Goal: Task Accomplishment & Management: Manage account settings

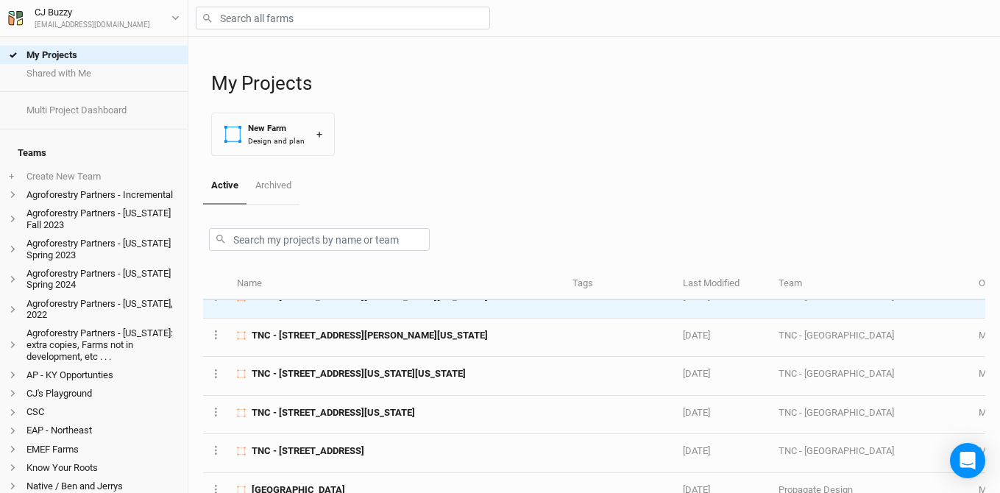
scroll to position [168, 0]
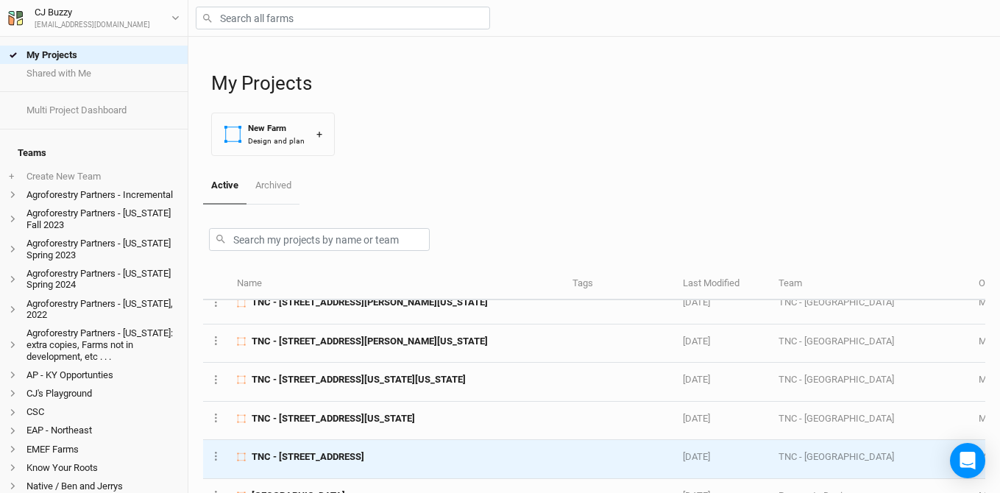
click at [364, 463] on span "TNC - [STREET_ADDRESS]" at bounding box center [308, 456] width 113 height 13
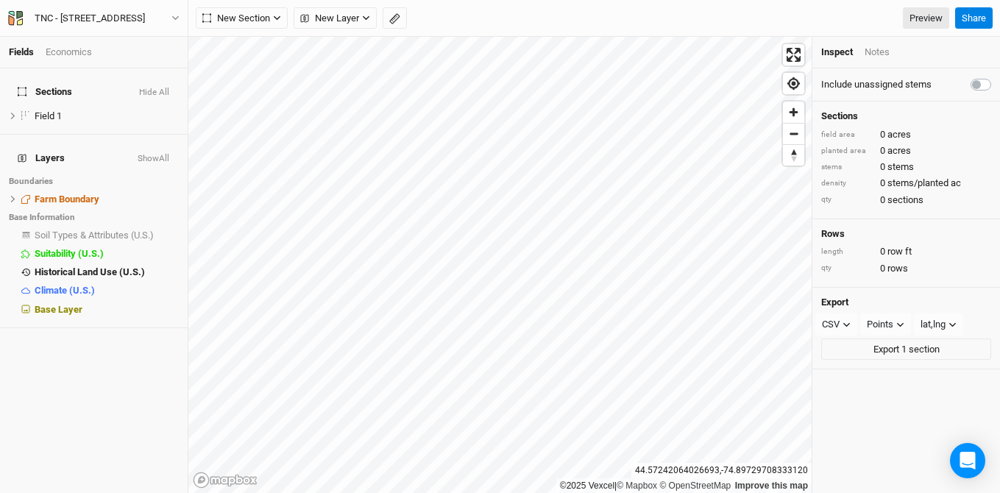
click at [99, 27] on div "TNC - [STREET_ADDRESS] Back Project Settings User settings Imperial Metric Keyb…" at bounding box center [94, 18] width 188 height 37
click at [91, 14] on div "TNC - [STREET_ADDRESS]" at bounding box center [90, 18] width 110 height 15
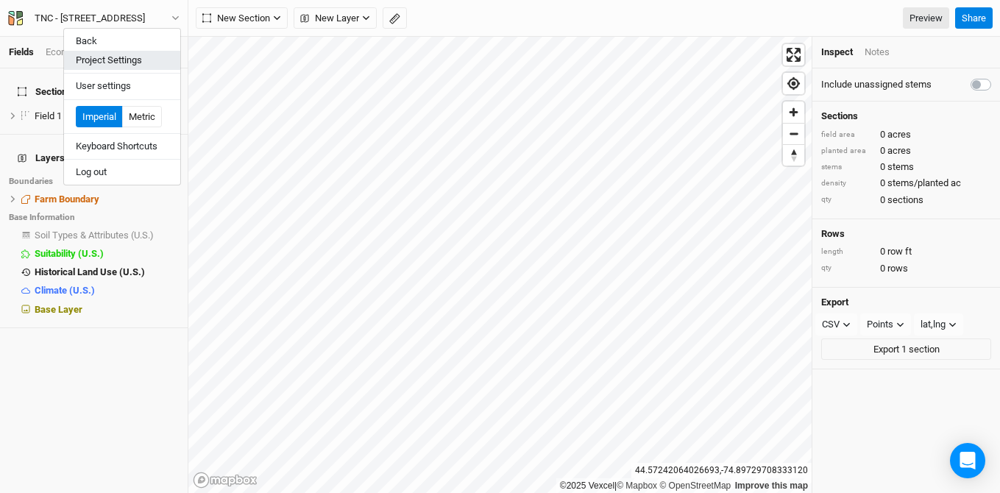
click at [117, 57] on button "Project Settings" at bounding box center [122, 60] width 116 height 19
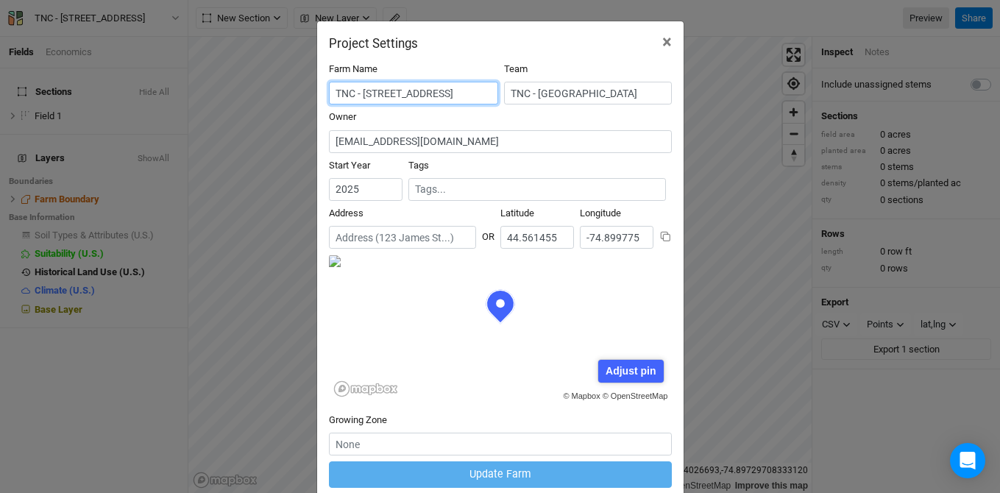
scroll to position [0, 32]
drag, startPoint x: 362, startPoint y: 93, endPoint x: 500, endPoint y: 103, distance: 138.7
click at [500, 103] on div "Farm Name TNC - [STREET_ADDRESS]" at bounding box center [500, 87] width 343 height 48
click at [667, 35] on span "×" at bounding box center [667, 42] width 10 height 21
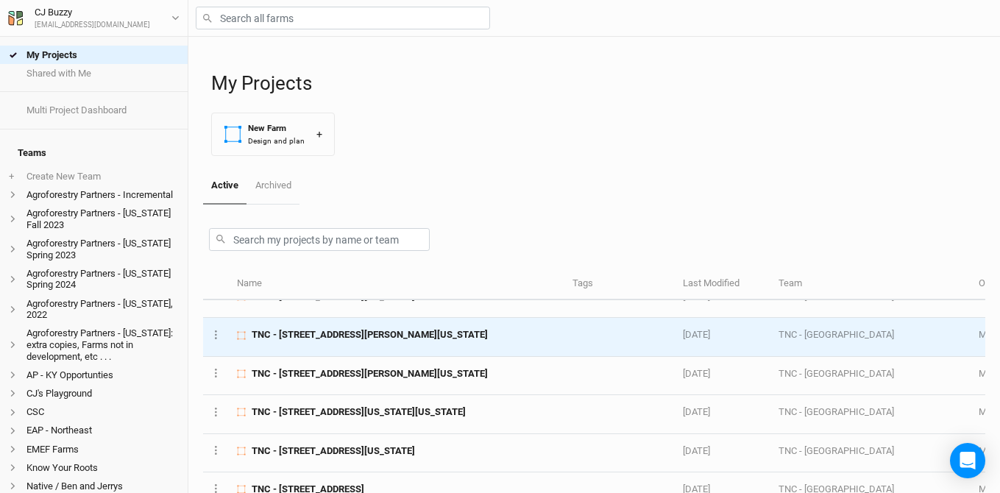
scroll to position [166, 0]
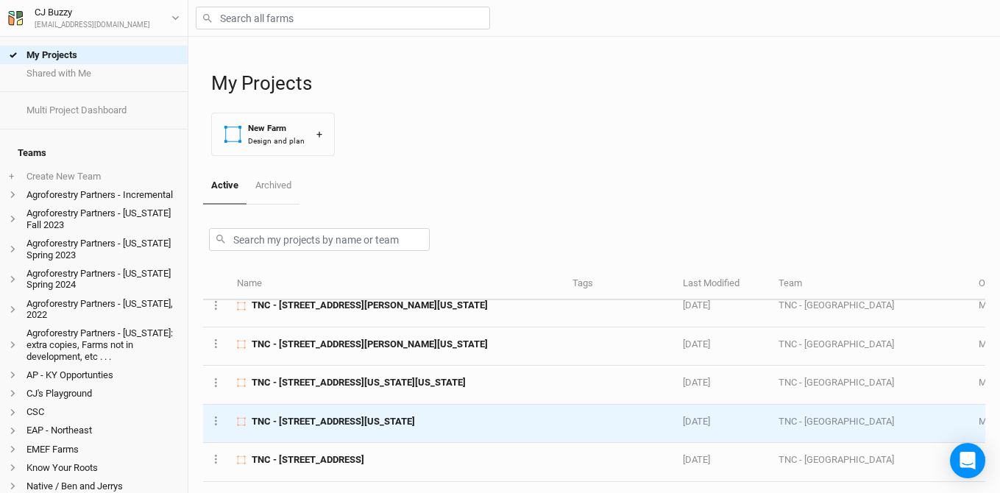
click at [350, 421] on span "TNC - [STREET_ADDRESS][US_STATE]" at bounding box center [333, 421] width 163 height 13
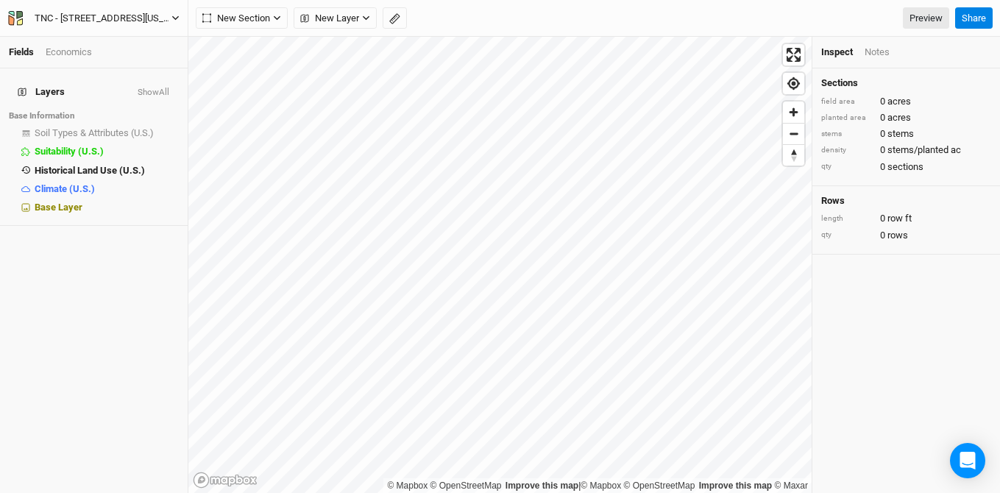
click at [124, 20] on div "TNC - [STREET_ADDRESS][US_STATE]" at bounding box center [103, 18] width 137 height 15
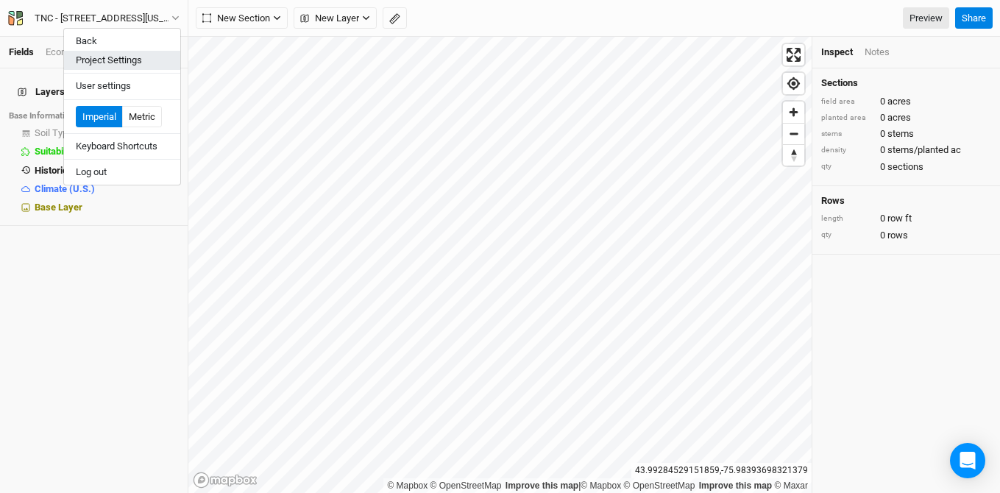
click at [132, 60] on button "Project Settings" at bounding box center [122, 60] width 116 height 19
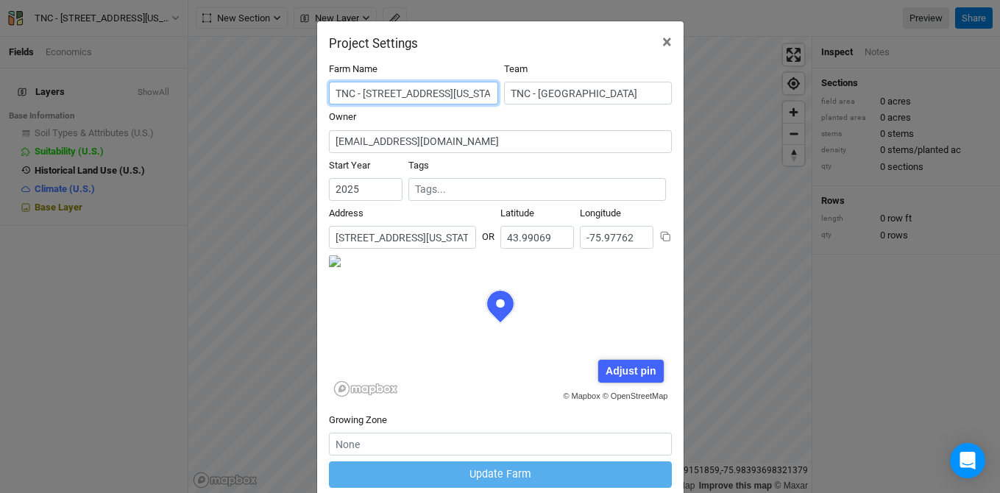
scroll to position [0, 180]
drag, startPoint x: 364, startPoint y: 96, endPoint x: 531, endPoint y: 105, distance: 167.3
click at [531, 105] on div "Farm Name TNC - 22372 [GEOGRAPHIC_DATA][US_STATE], [GEOGRAPHIC_DATA] Team TNC -…" at bounding box center [500, 87] width 343 height 48
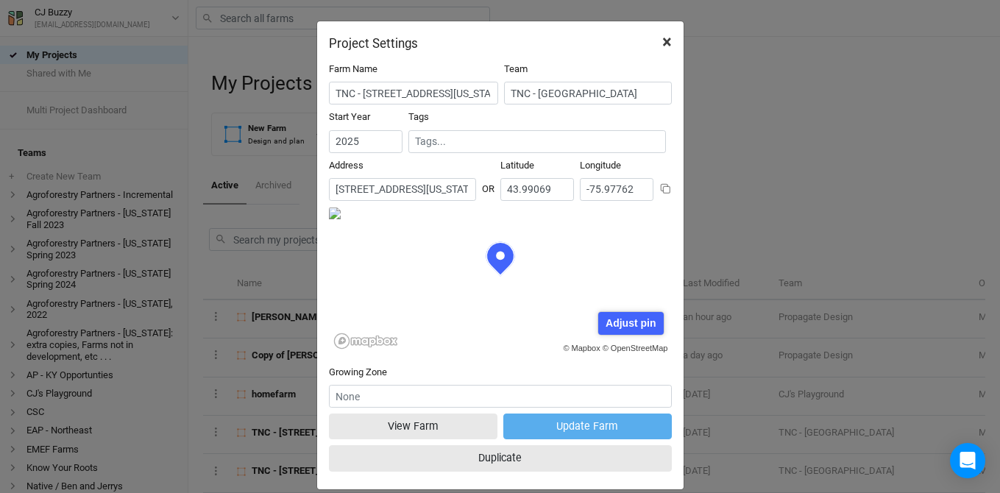
scroll to position [74, 171]
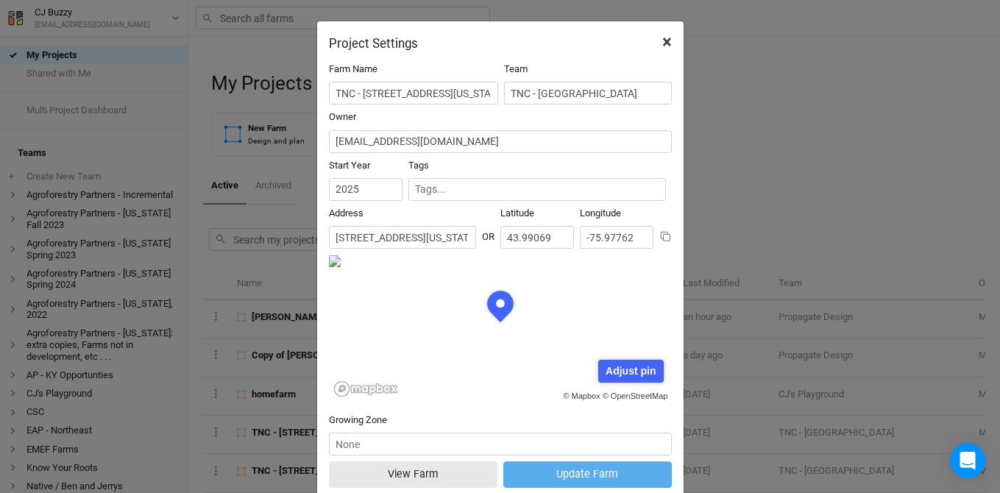
click at [665, 40] on span "×" at bounding box center [667, 42] width 10 height 21
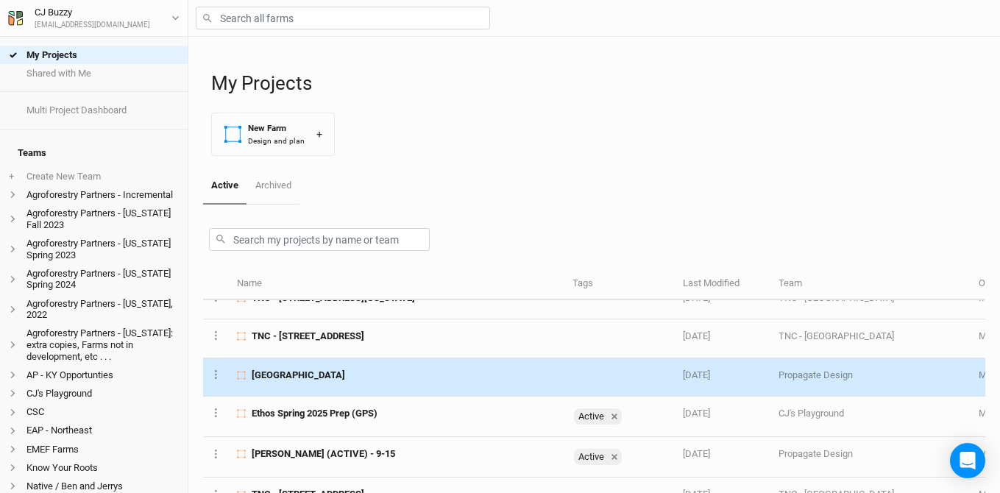
scroll to position [446, 0]
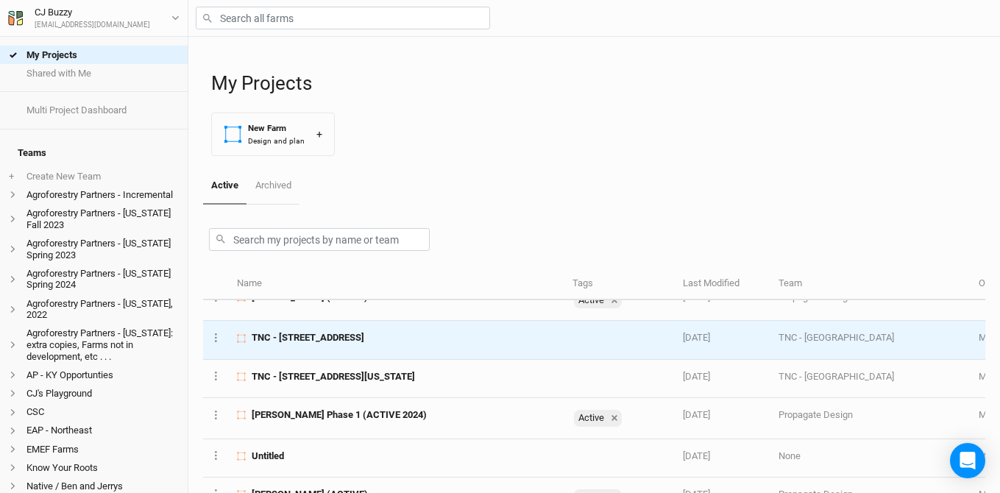
click at [364, 338] on span "TNC - [STREET_ADDRESS]" at bounding box center [308, 337] width 113 height 13
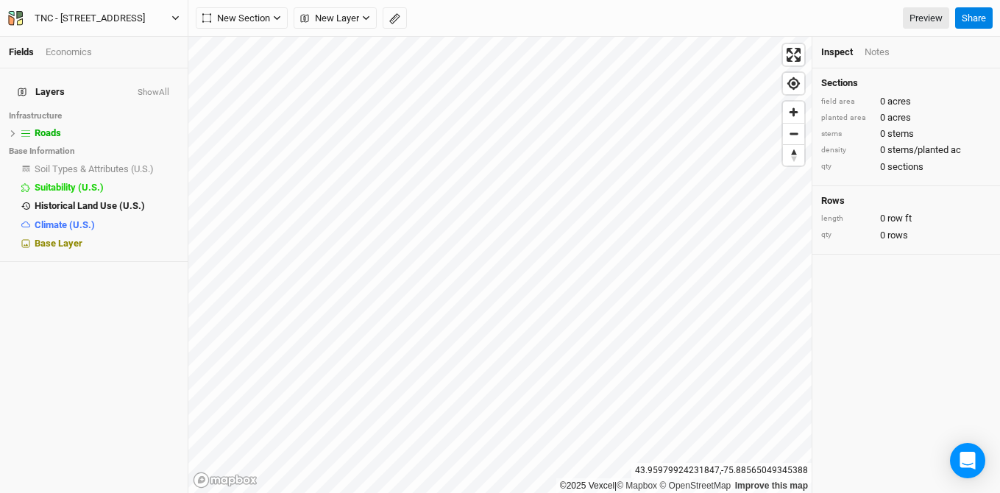
click at [143, 18] on div "TNC - [STREET_ADDRESS]" at bounding box center [90, 18] width 110 height 15
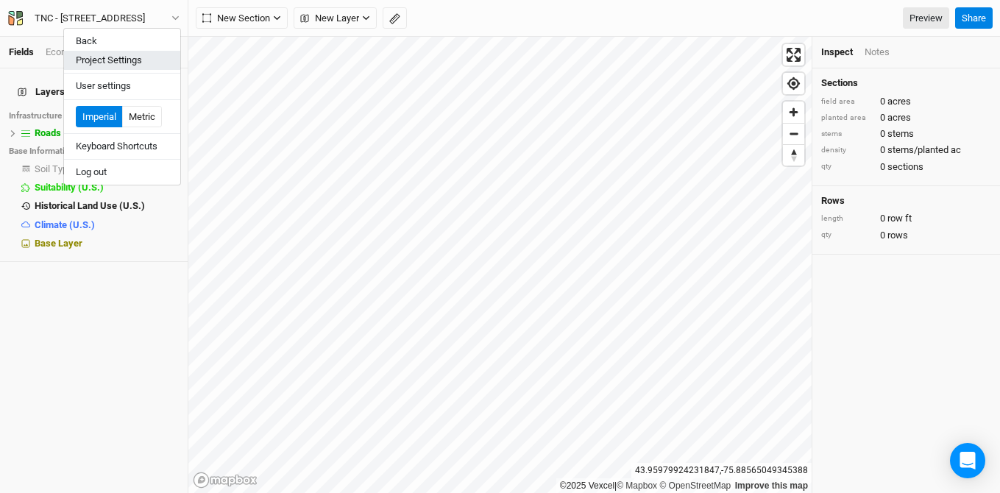
click at [154, 63] on button "Project Settings" at bounding box center [122, 60] width 116 height 19
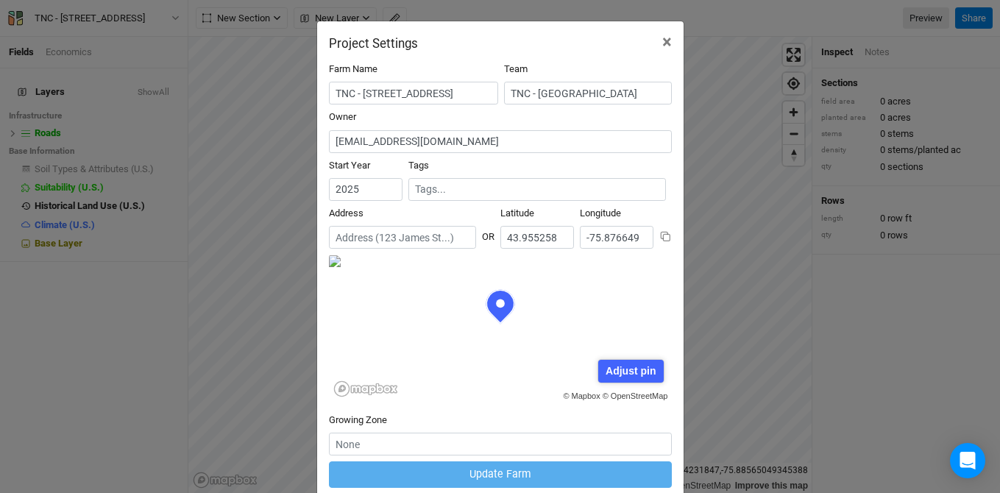
scroll to position [74, 171]
click at [431, 93] on input "TNC - [STREET_ADDRESS]" at bounding box center [413, 93] width 169 height 23
click at [391, 95] on input "TNC - [STREET_ADDRESS]" at bounding box center [413, 93] width 169 height 23
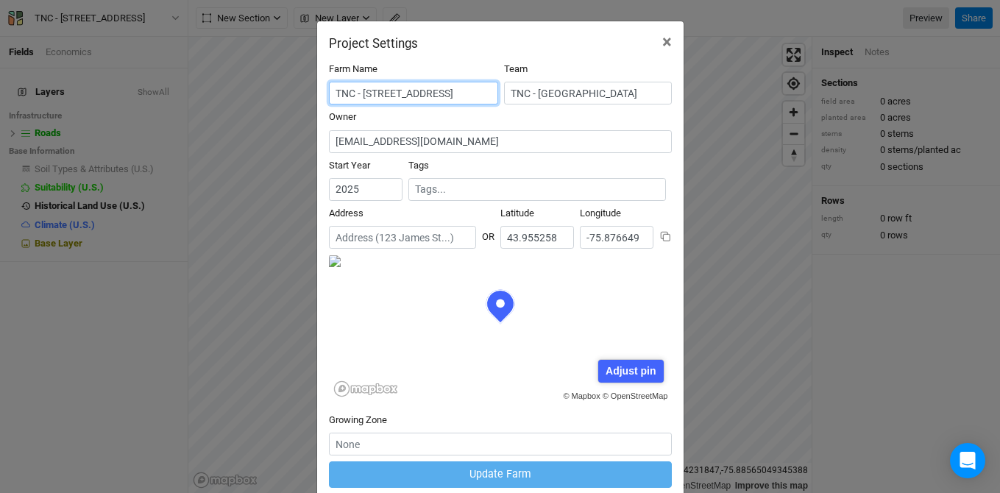
scroll to position [0, 21]
drag, startPoint x: 365, startPoint y: 90, endPoint x: 611, endPoint y: 93, distance: 245.8
click at [611, 93] on div "Farm Name TNC - [STREET_ADDRESS]" at bounding box center [500, 87] width 343 height 48
click at [138, 46] on div "Project Settings × Farm Name TNC - [STREET_ADDRESS] Owner [EMAIL_ADDRESS][DOMAI…" at bounding box center [500, 246] width 1000 height 493
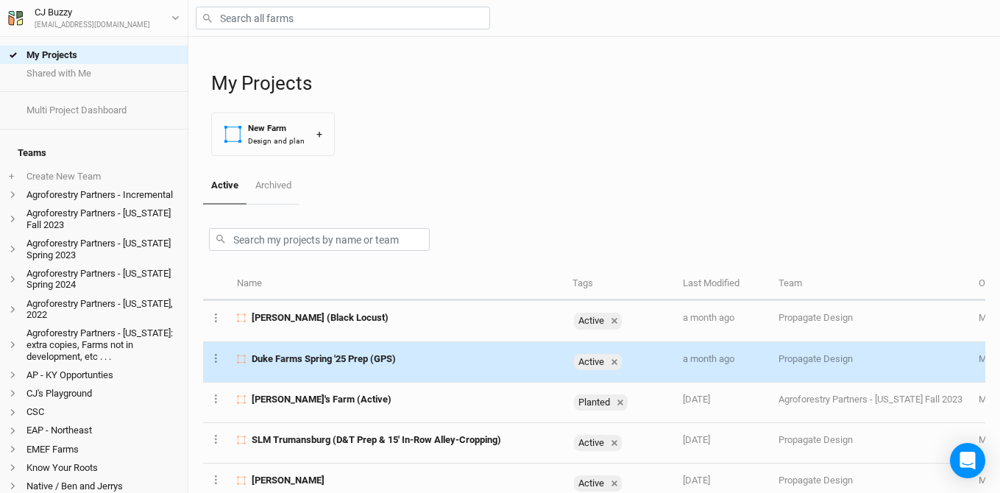
scroll to position [804, 0]
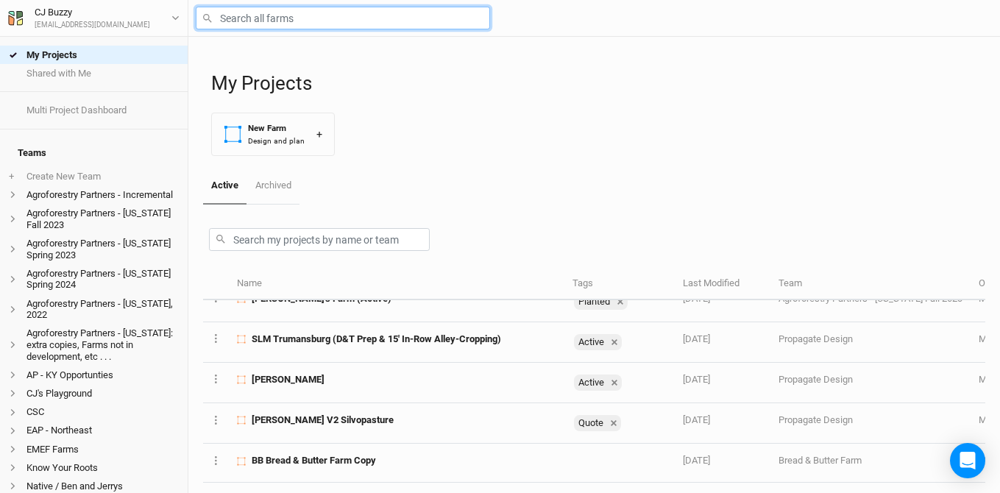
click at [288, 18] on input "text" at bounding box center [343, 18] width 294 height 23
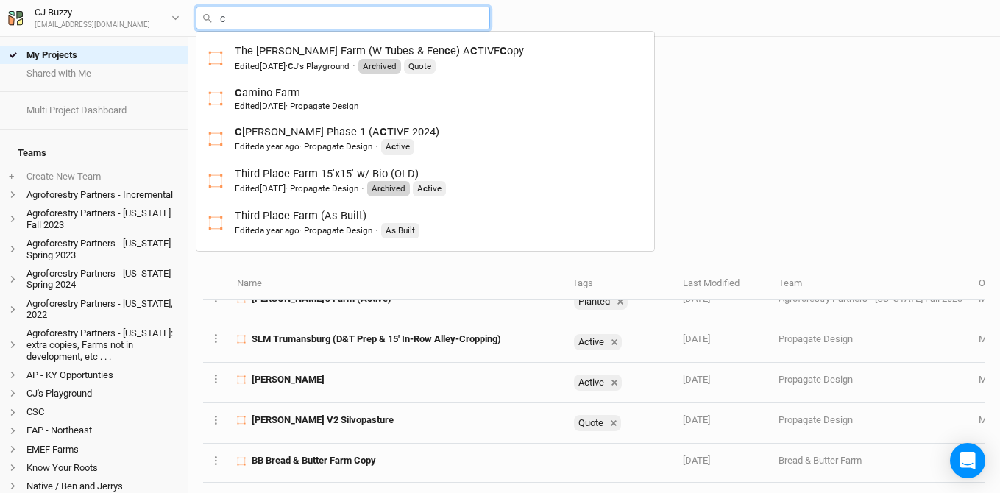
type input "ca"
type input "[GEOGRAPHIC_DATA]"
type input "cal"
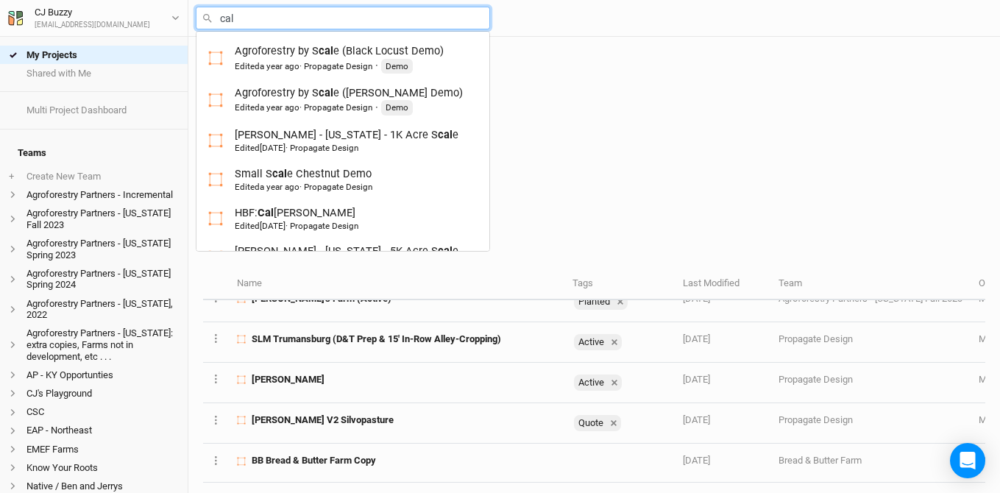
type input "cala"
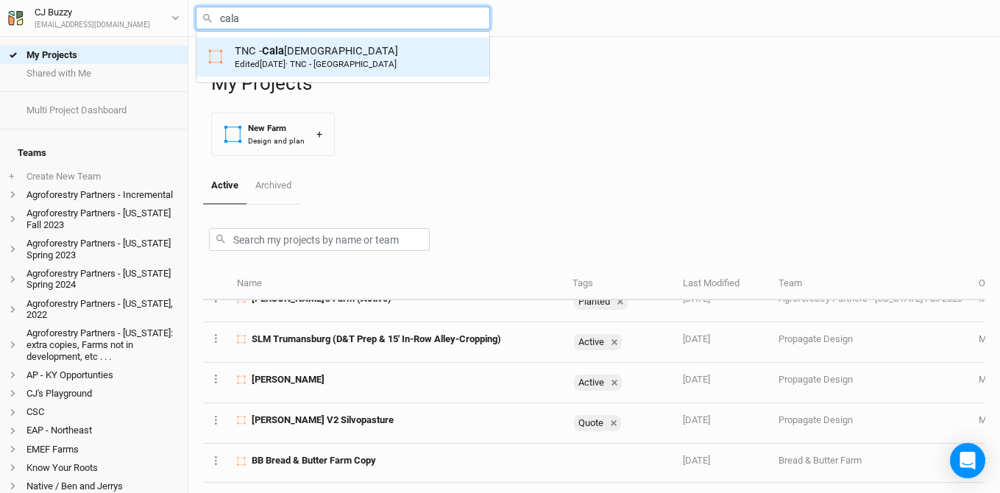
click at [279, 73] on link "TNC - [PERSON_NAME] Edited [DATE] · TNC - [GEOGRAPHIC_DATA]" at bounding box center [342, 57] width 293 height 39
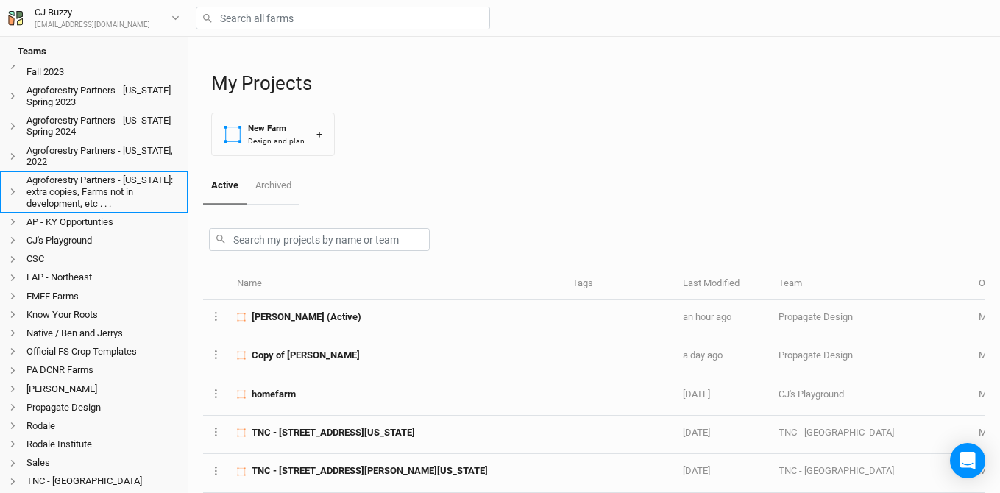
scroll to position [272, 0]
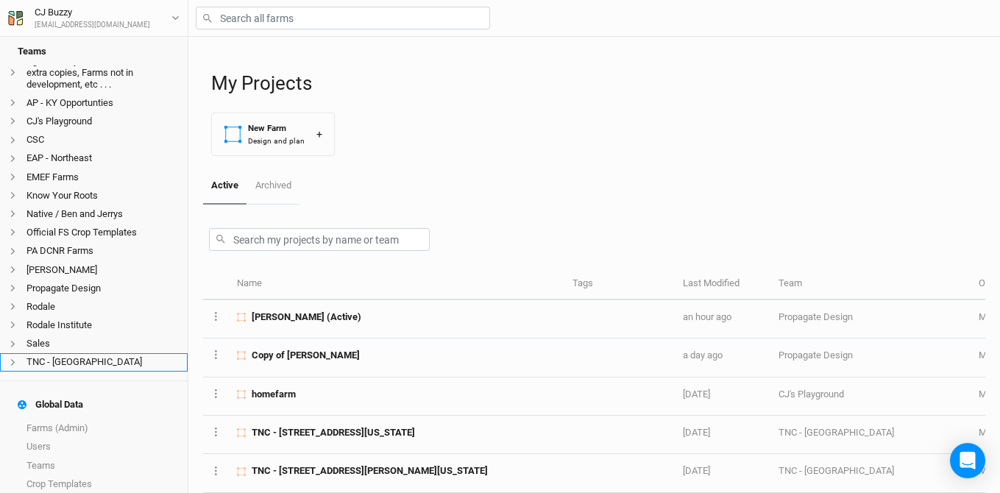
click at [85, 353] on li "TNC - [GEOGRAPHIC_DATA]" at bounding box center [94, 362] width 188 height 18
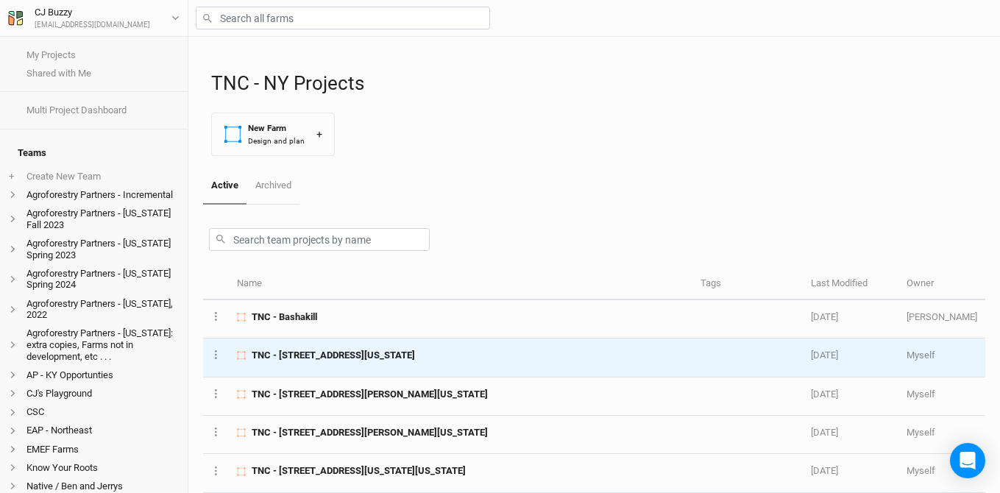
click at [390, 361] on span "TNC - [STREET_ADDRESS][US_STATE]" at bounding box center [333, 355] width 163 height 13
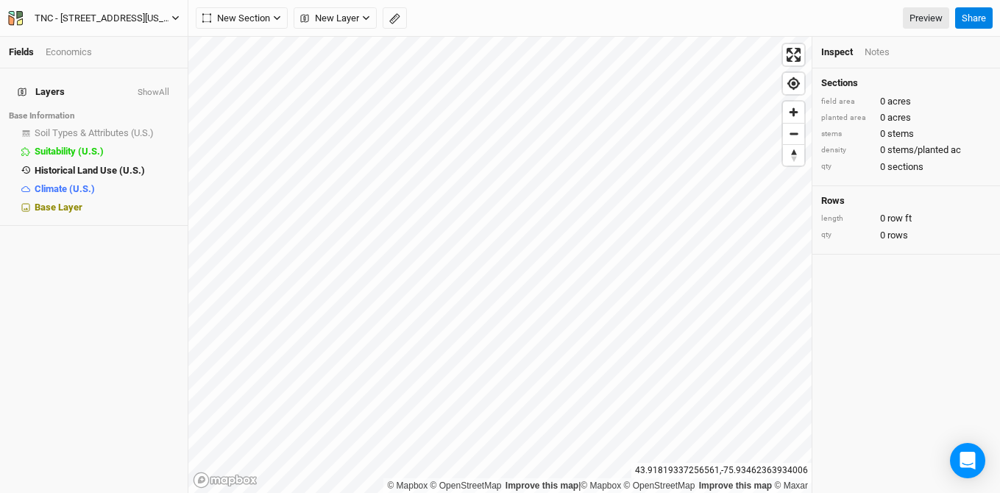
click at [129, 24] on div "TNC - [STREET_ADDRESS][US_STATE]" at bounding box center [103, 18] width 137 height 15
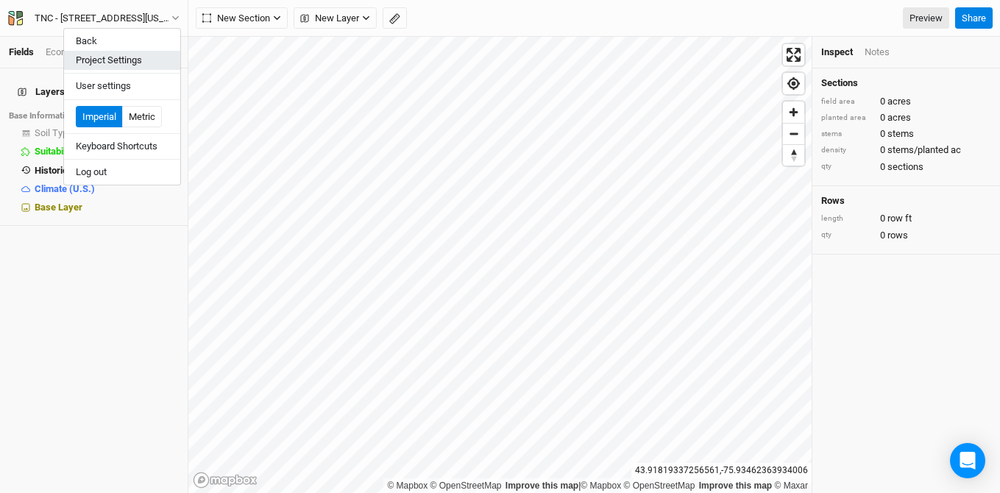
click at [148, 66] on button "Project Settings" at bounding box center [122, 60] width 116 height 19
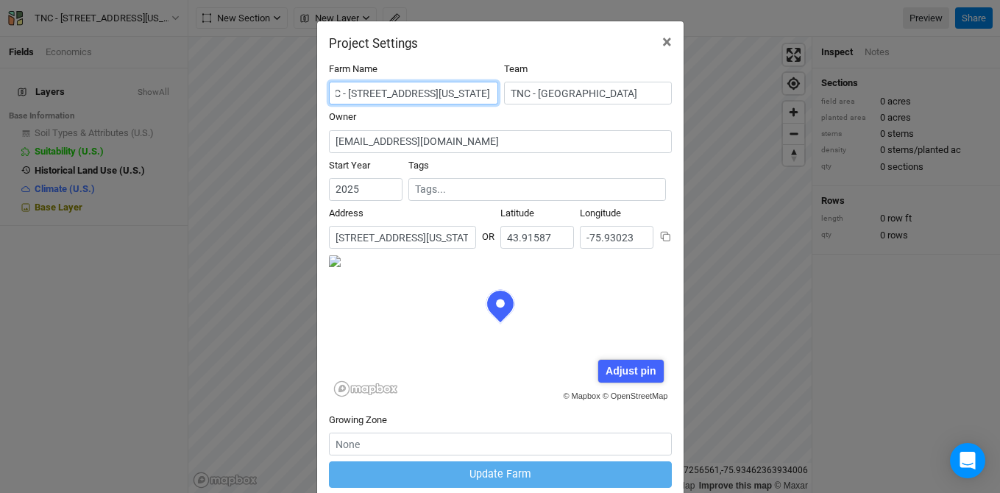
scroll to position [0, 183]
drag, startPoint x: 364, startPoint y: 95, endPoint x: 553, endPoint y: 99, distance: 188.4
click at [553, 99] on div "Farm Name TNC - [STREET_ADDRESS][US_STATE] Team TNC - [GEOGRAPHIC_DATA]" at bounding box center [500, 87] width 343 height 48
click at [665, 35] on span "×" at bounding box center [667, 42] width 10 height 21
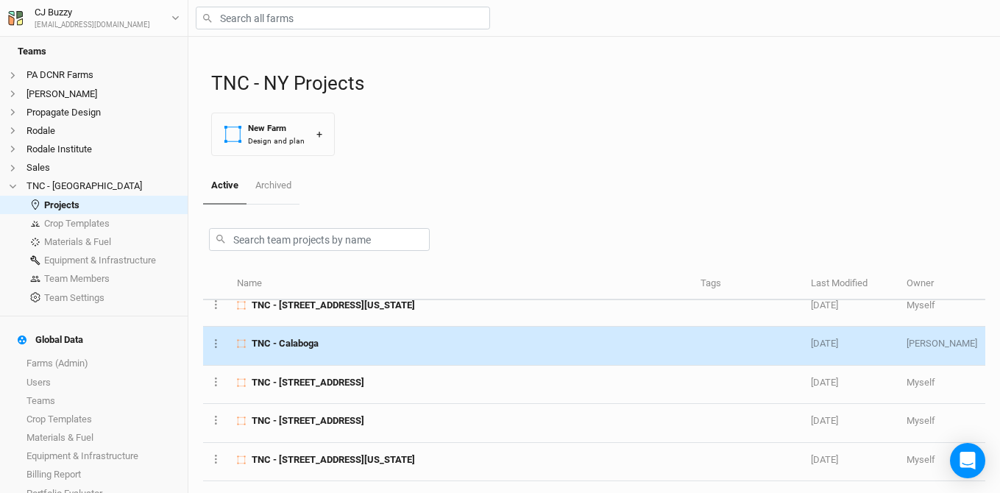
scroll to position [204, 0]
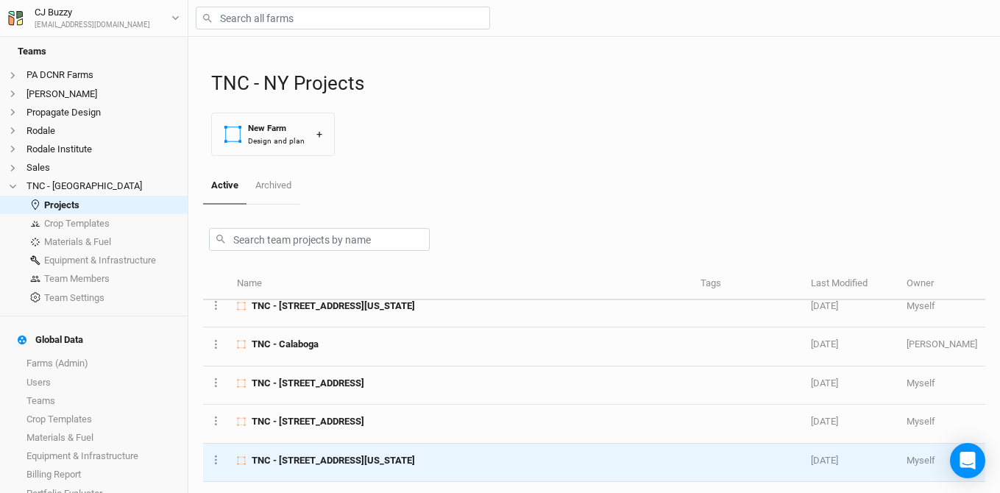
click at [345, 454] on span "TNC - [STREET_ADDRESS][US_STATE]" at bounding box center [333, 460] width 163 height 13
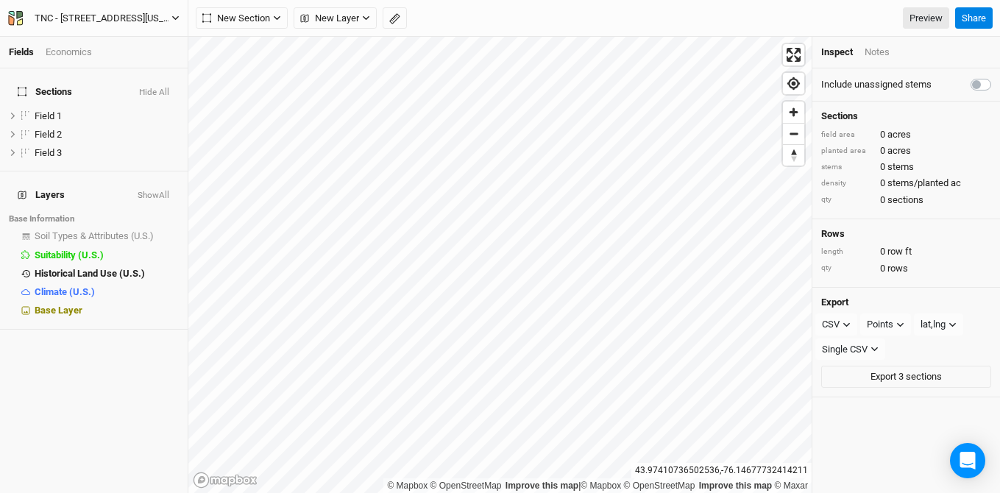
click at [121, 18] on div "TNC - [STREET_ADDRESS][US_STATE]" at bounding box center [103, 18] width 137 height 15
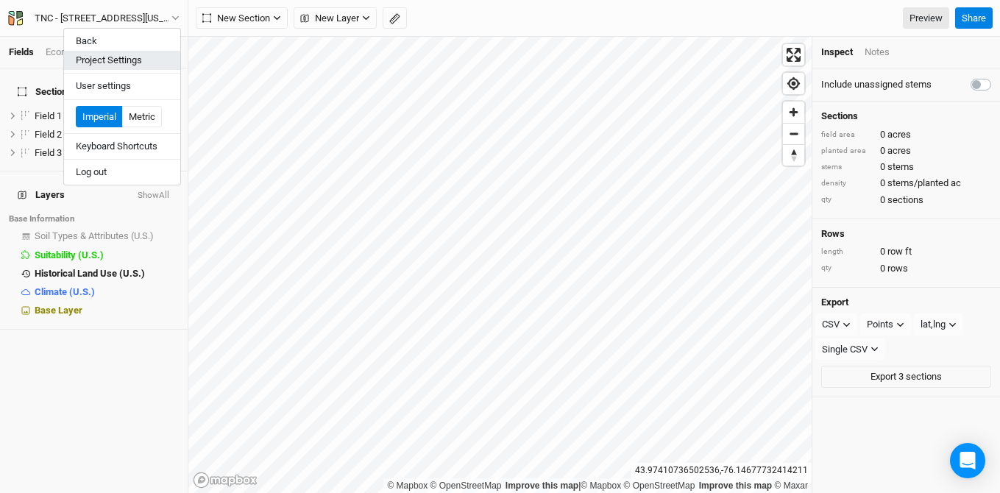
click at [142, 55] on button "Project Settings" at bounding box center [122, 60] width 116 height 19
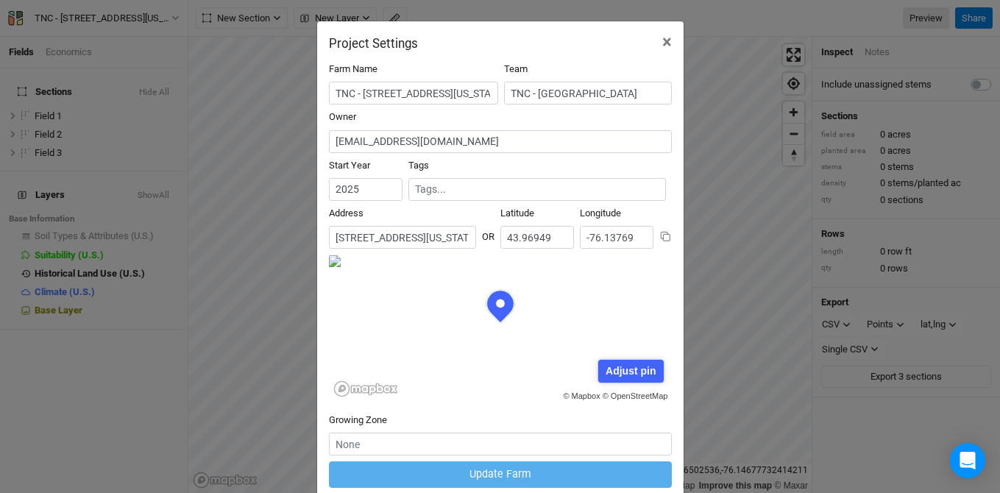
scroll to position [0, 160]
drag, startPoint x: 336, startPoint y: 238, endPoint x: 556, endPoint y: 244, distance: 220.1
click at [556, 244] on div "Address No search results. [STREET_ADDRESS][US_STATE] [GEOGRAPHIC_DATA] [GEOGRA…" at bounding box center [500, 231] width 343 height 48
click at [134, 66] on div "Project Settings × Farm Name TNC - [STREET_ADDRESS][US_STATE] Owner [EMAIL_ADDR…" at bounding box center [500, 246] width 1000 height 493
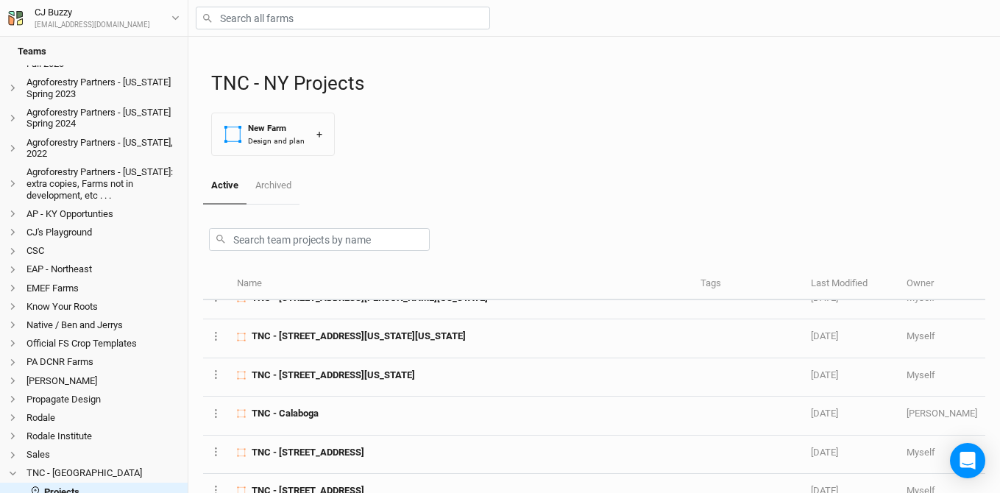
scroll to position [134, 0]
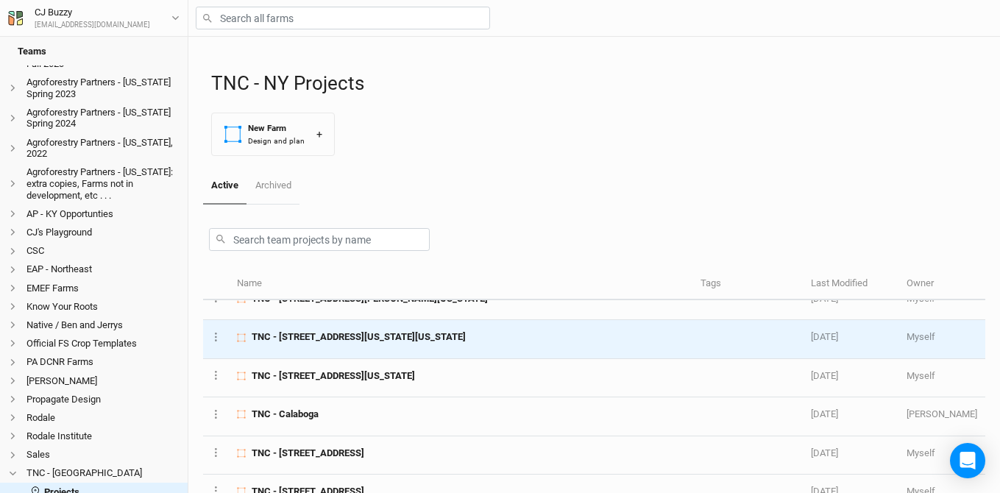
click at [324, 339] on span "TNC - [STREET_ADDRESS][US_STATE][US_STATE]" at bounding box center [359, 336] width 214 height 13
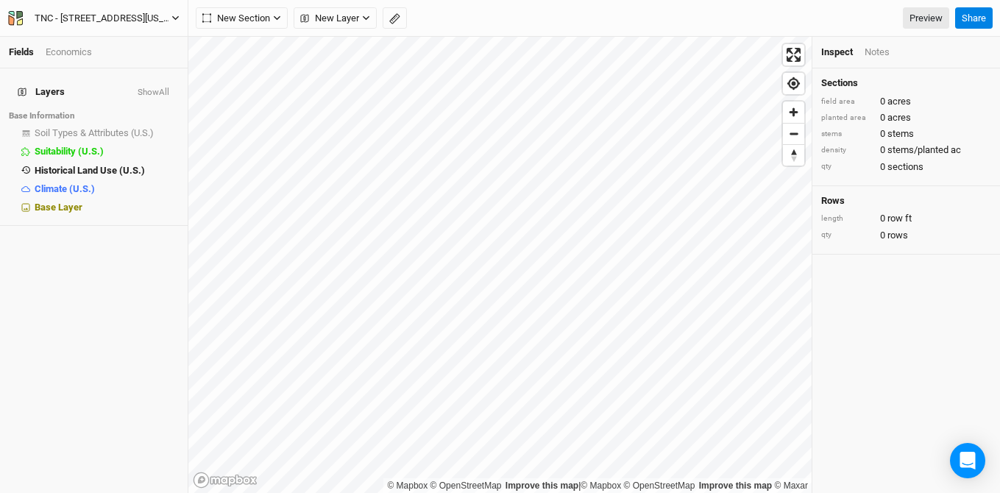
click at [120, 16] on div "TNC - [STREET_ADDRESS][US_STATE][US_STATE]" at bounding box center [103, 18] width 137 height 15
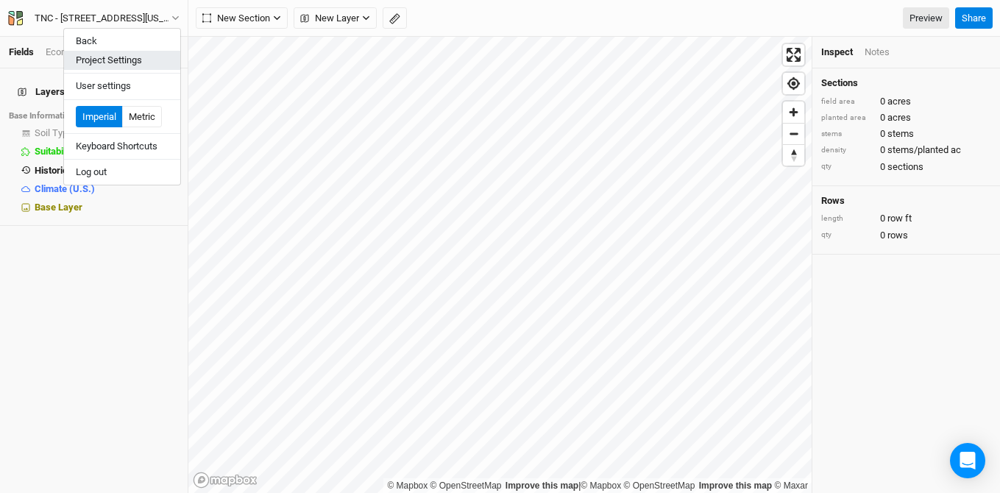
click at [135, 64] on button "Project Settings" at bounding box center [122, 60] width 116 height 19
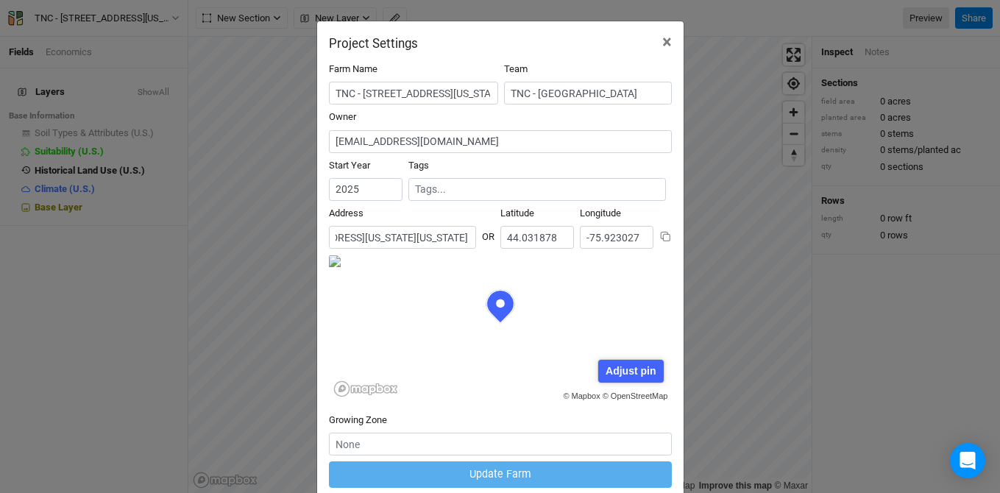
scroll to position [0, 204]
drag, startPoint x: 336, startPoint y: 235, endPoint x: 513, endPoint y: 235, distance: 176.6
click at [513, 235] on div "Address No search results. [STREET_ADDRESS][US_STATE][US_STATE] [GEOGRAPHIC_DAT…" at bounding box center [500, 231] width 343 height 48
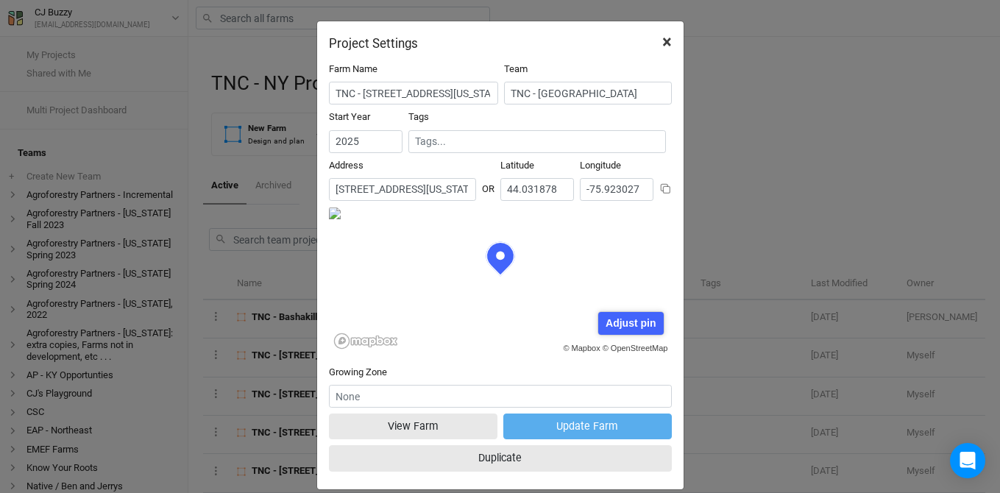
scroll to position [74, 171]
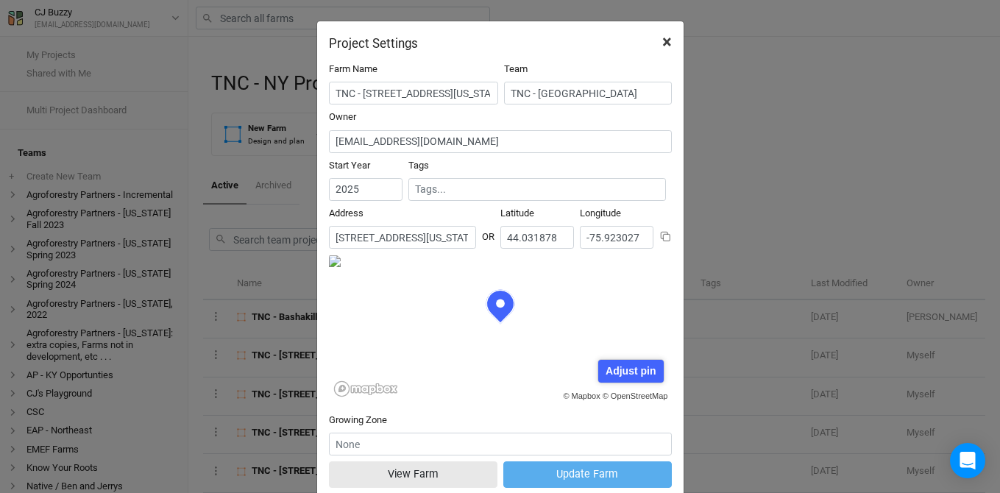
click at [665, 40] on span "×" at bounding box center [667, 42] width 10 height 21
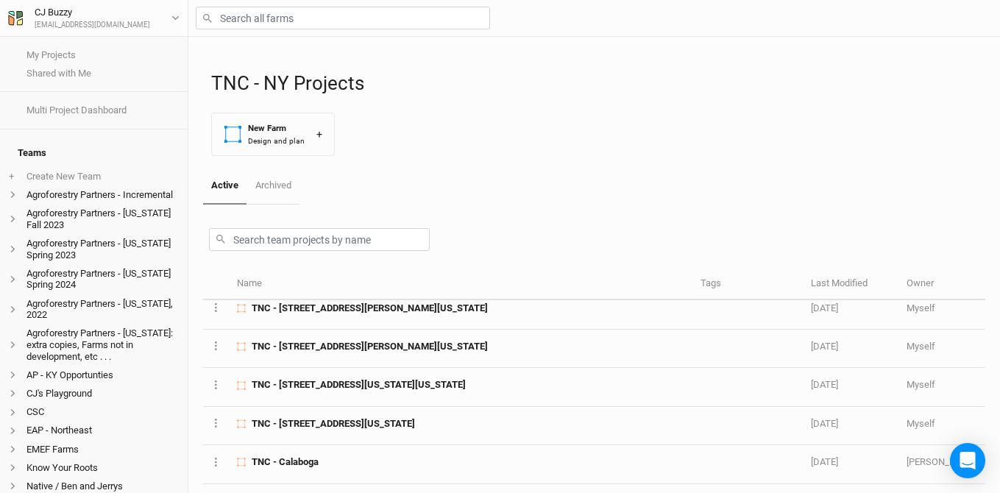
scroll to position [82, 0]
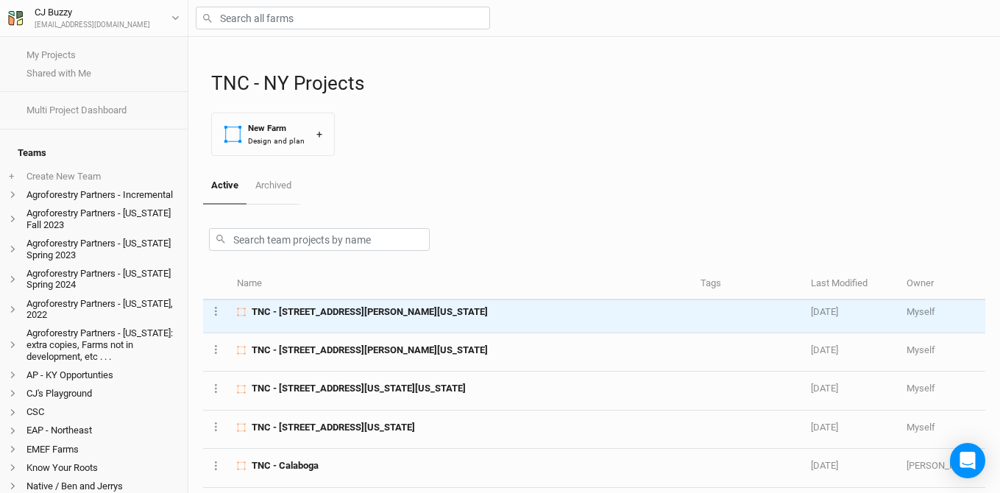
click at [389, 315] on span "TNC - [STREET_ADDRESS][PERSON_NAME][US_STATE]" at bounding box center [370, 311] width 236 height 13
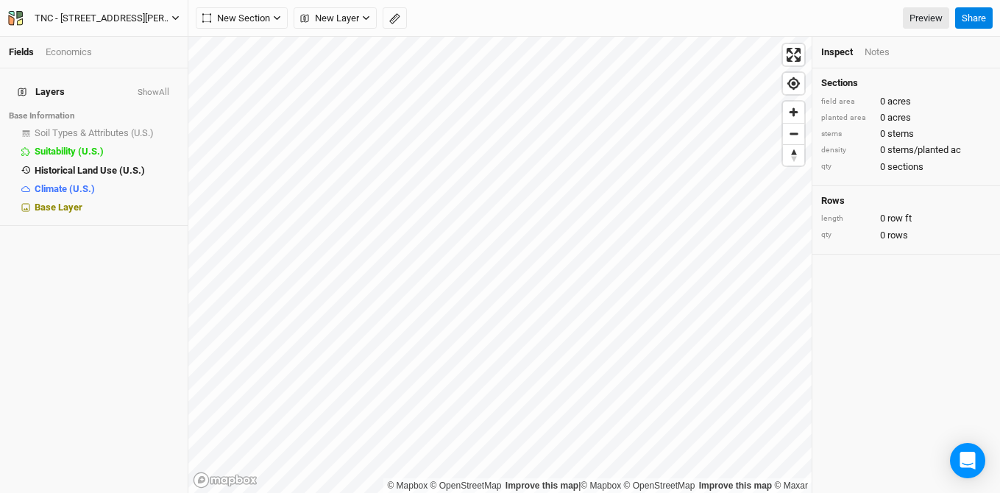
click at [127, 15] on div "TNC - [STREET_ADDRESS][PERSON_NAME][US_STATE]" at bounding box center [103, 18] width 137 height 15
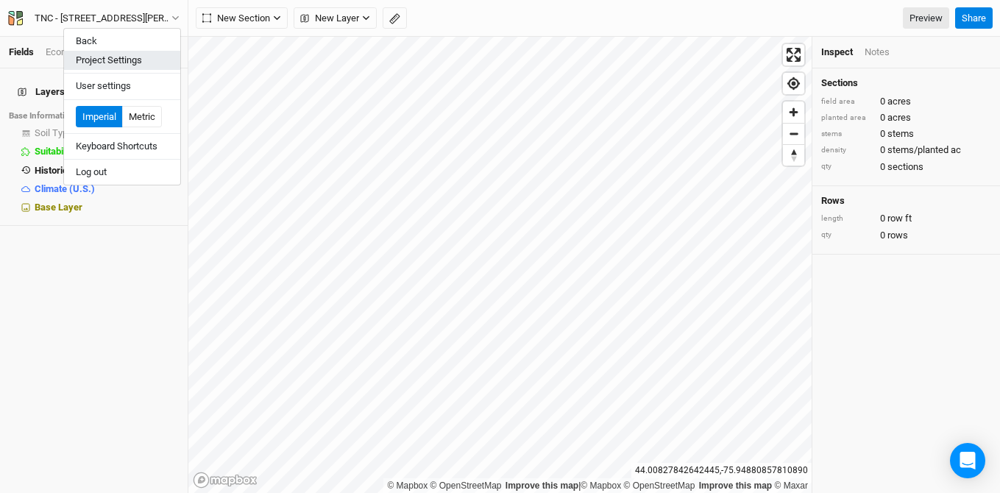
click at [138, 60] on button "Project Settings" at bounding box center [122, 60] width 116 height 19
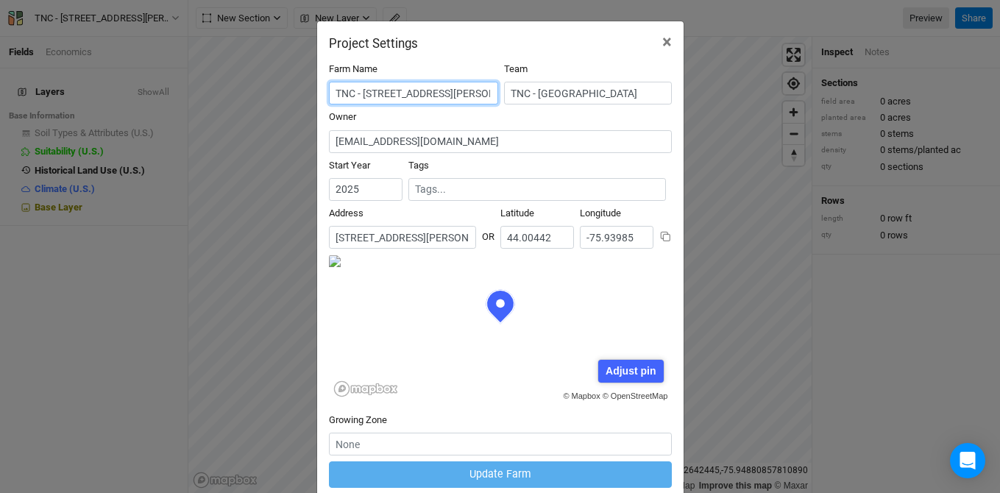
scroll to position [0, 151]
drag, startPoint x: 364, startPoint y: 92, endPoint x: 605, endPoint y: 104, distance: 240.9
click at [605, 104] on div "Farm Name TNC - [STREET_ADDRESS][PERSON_NAME][US_STATE]" at bounding box center [500, 87] width 343 height 48
click at [152, 79] on div "Project Settings × Farm Name TNC - [STREET_ADDRESS][PERSON_NAME][US_STATE] Team…" at bounding box center [500, 246] width 1000 height 493
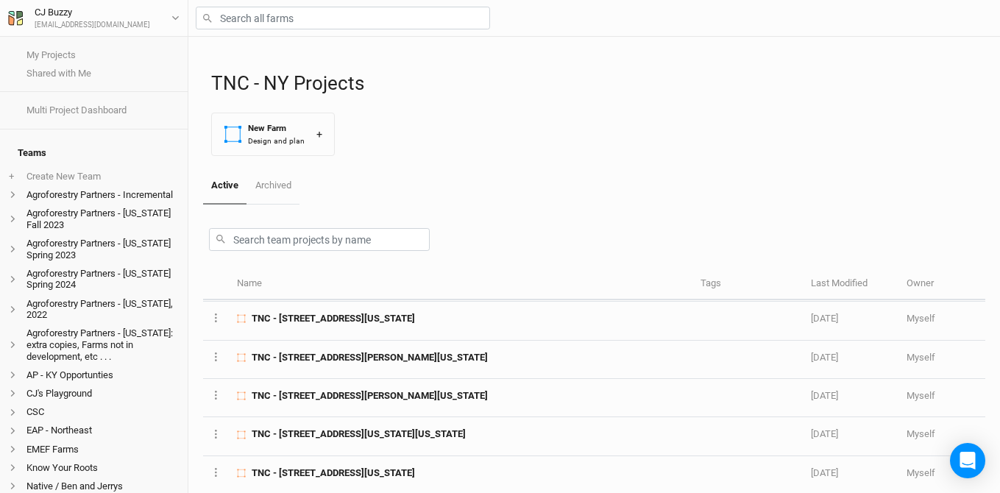
scroll to position [32, 0]
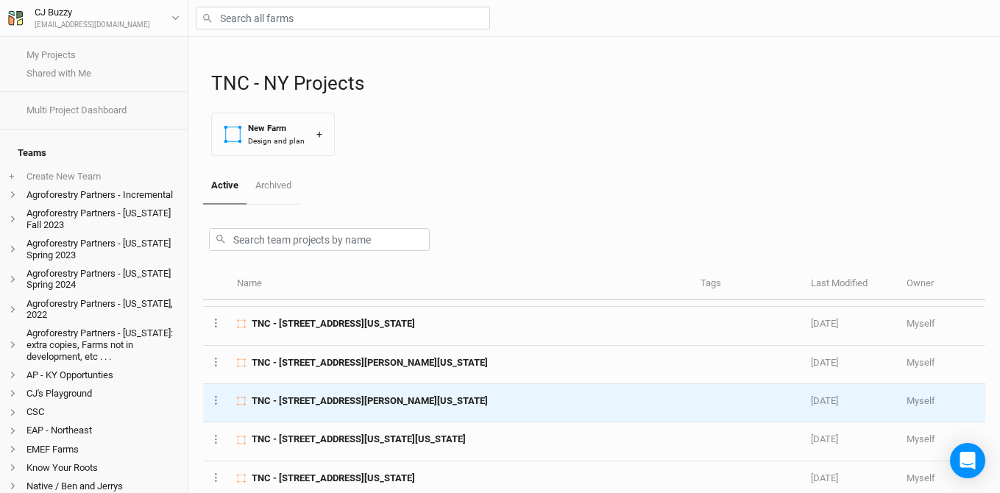
click at [363, 390] on td "TNC - [STREET_ADDRESS][PERSON_NAME][US_STATE]" at bounding box center [461, 403] width 464 height 38
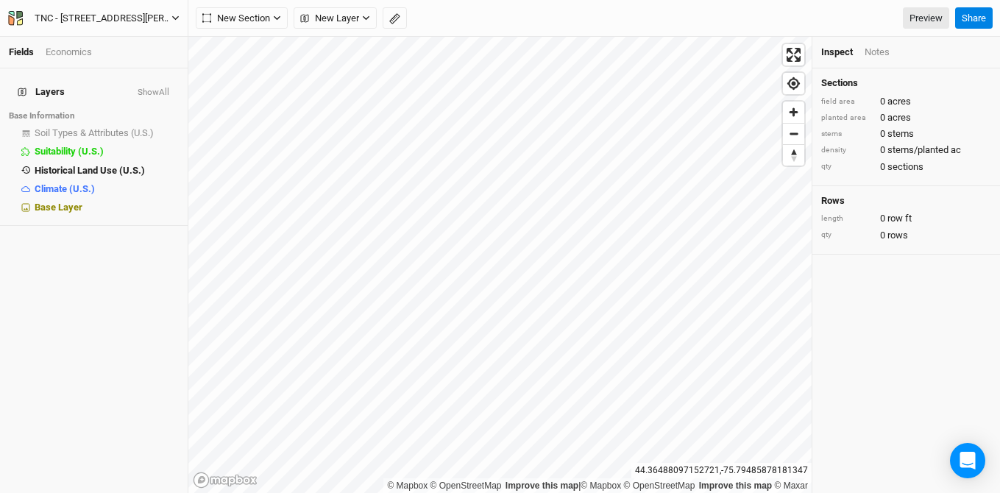
click at [129, 16] on div "TNC - [STREET_ADDRESS][PERSON_NAME][US_STATE]" at bounding box center [103, 18] width 137 height 15
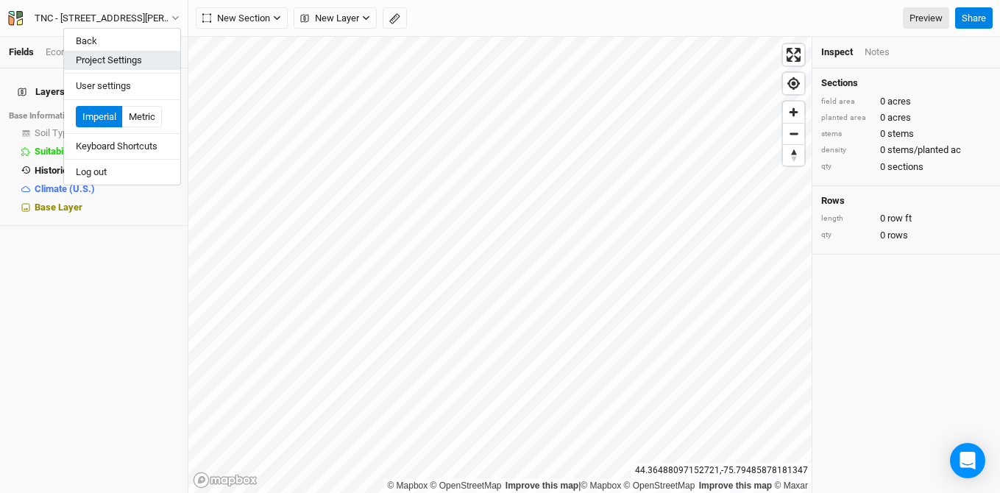
click at [139, 57] on button "Project Settings" at bounding box center [122, 60] width 116 height 19
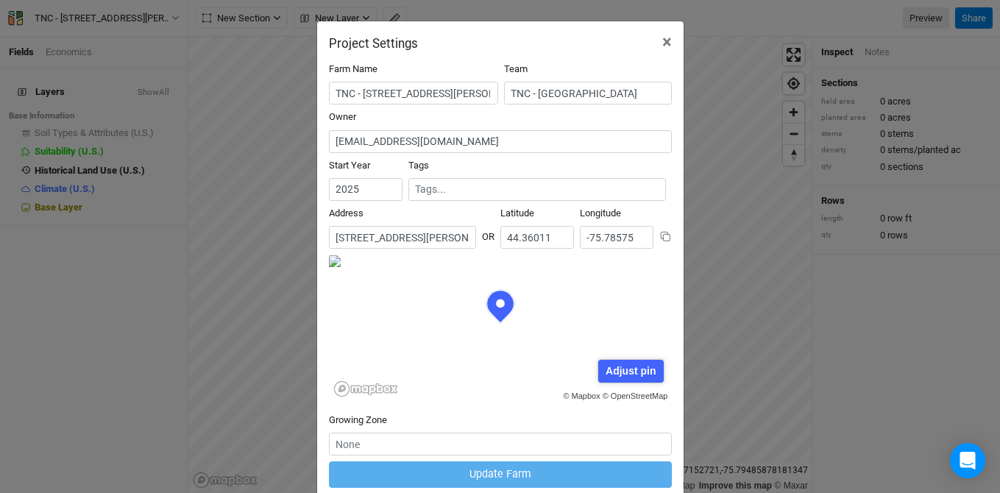
scroll to position [0, 173]
drag, startPoint x: 335, startPoint y: 238, endPoint x: 551, endPoint y: 242, distance: 216.4
click at [551, 242] on div "Address No search results. [STREET_ADDRESS][PERSON_NAME][US_STATE] [GEOGRAPHIC_…" at bounding box center [500, 231] width 343 height 48
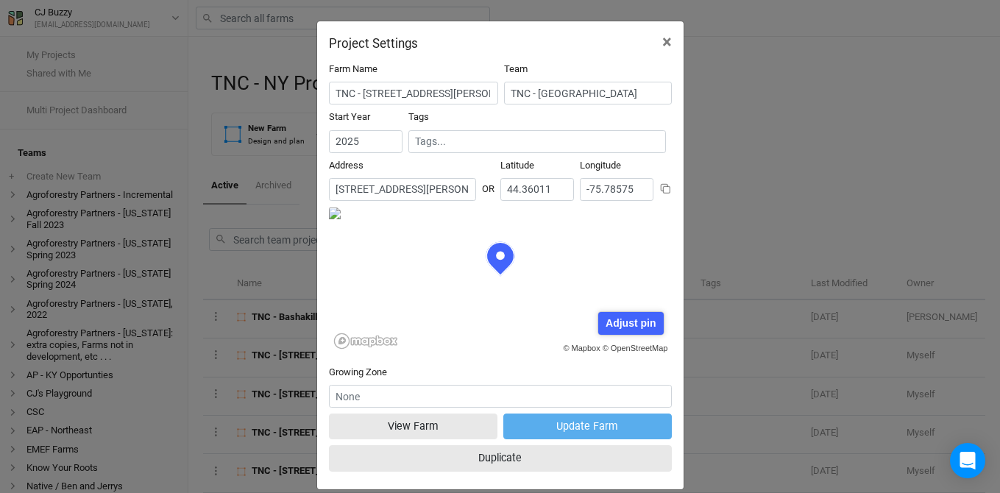
scroll to position [74, 171]
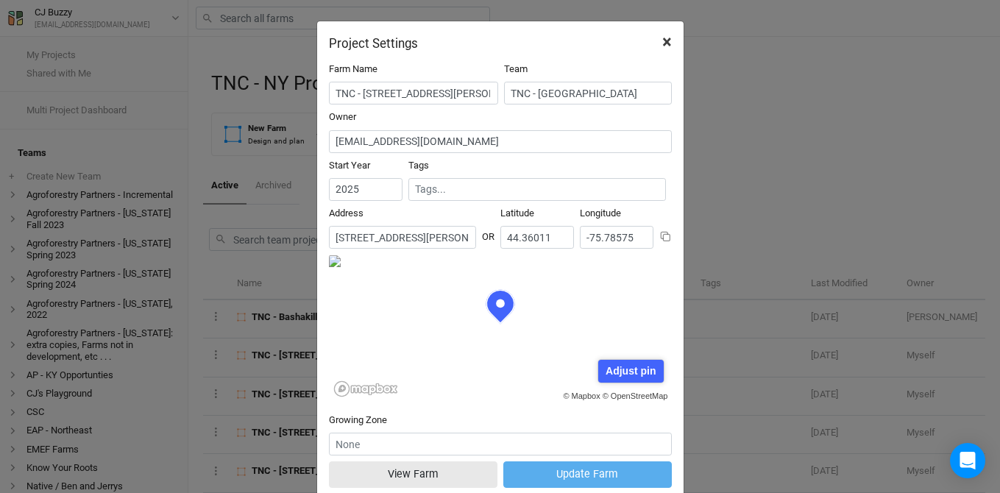
click at [670, 38] on span "×" at bounding box center [667, 42] width 10 height 21
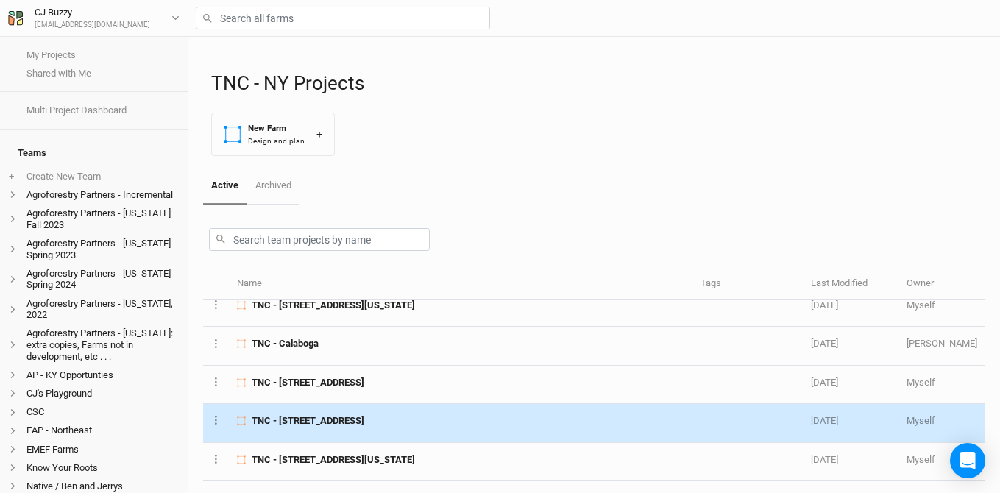
scroll to position [0, 0]
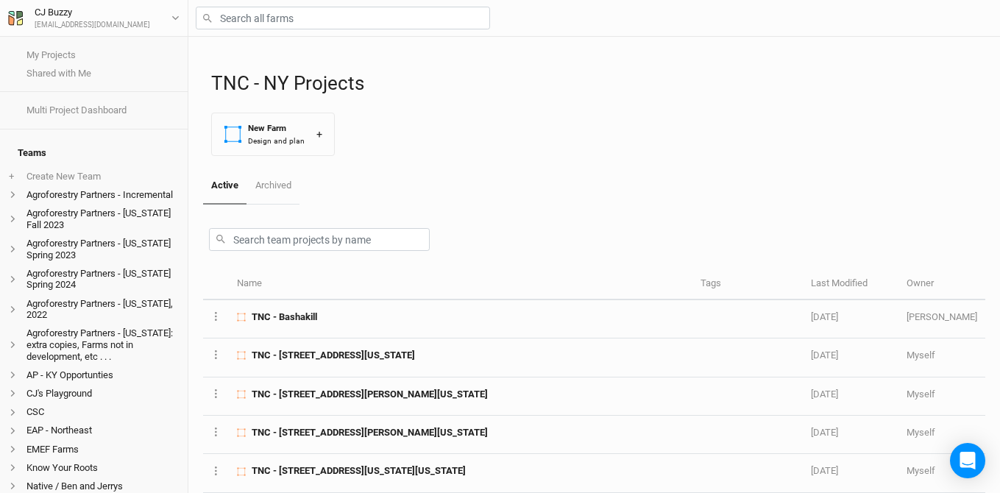
click at [489, 186] on div "Active Archived" at bounding box center [594, 186] width 782 height 37
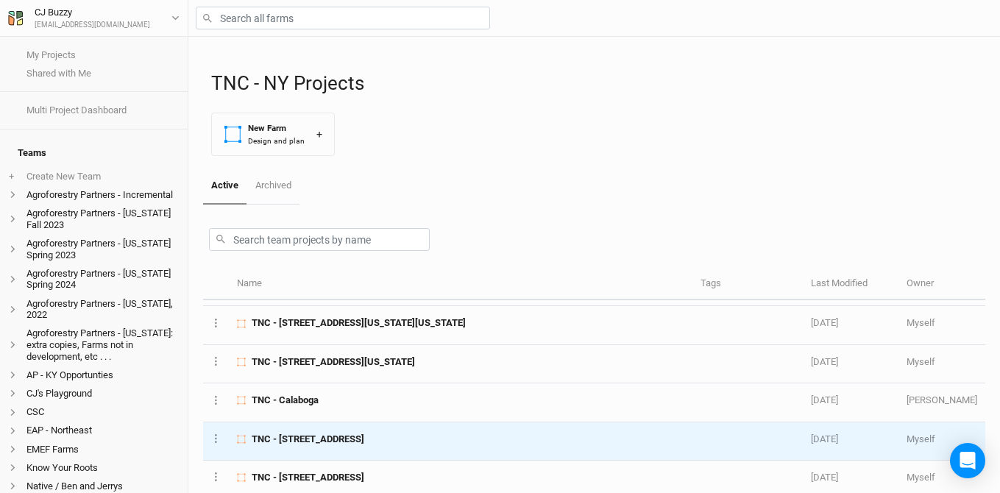
scroll to position [149, 0]
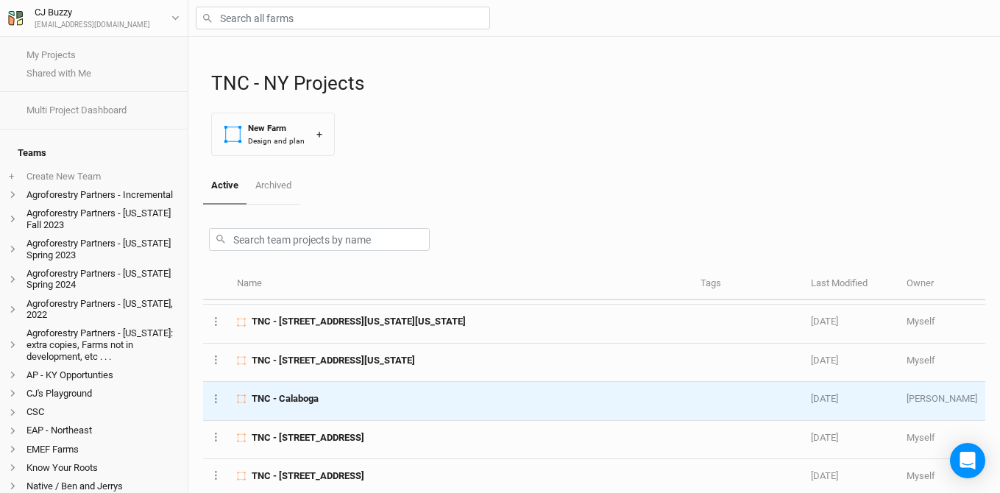
click at [285, 399] on span "TNC - Calaboga" at bounding box center [285, 398] width 67 height 13
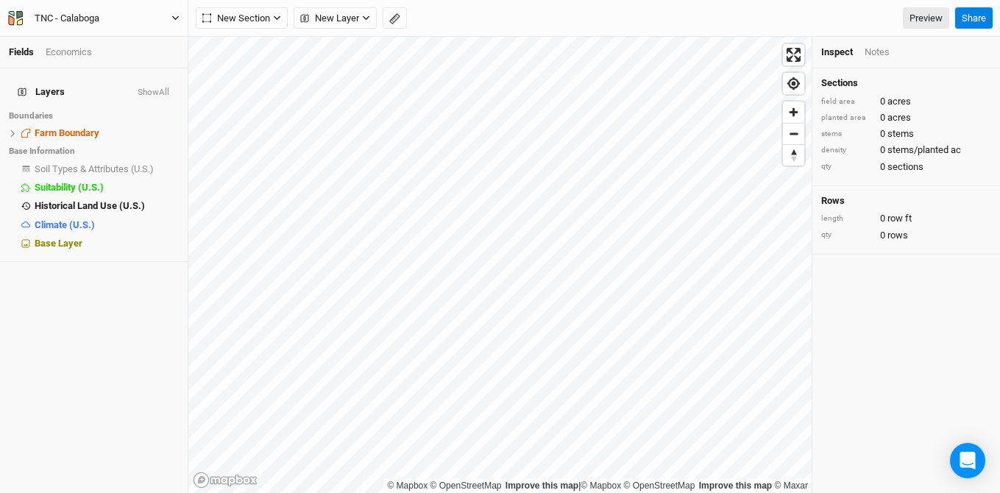
click at [94, 14] on div "TNC - Calaboga" at bounding box center [67, 18] width 65 height 15
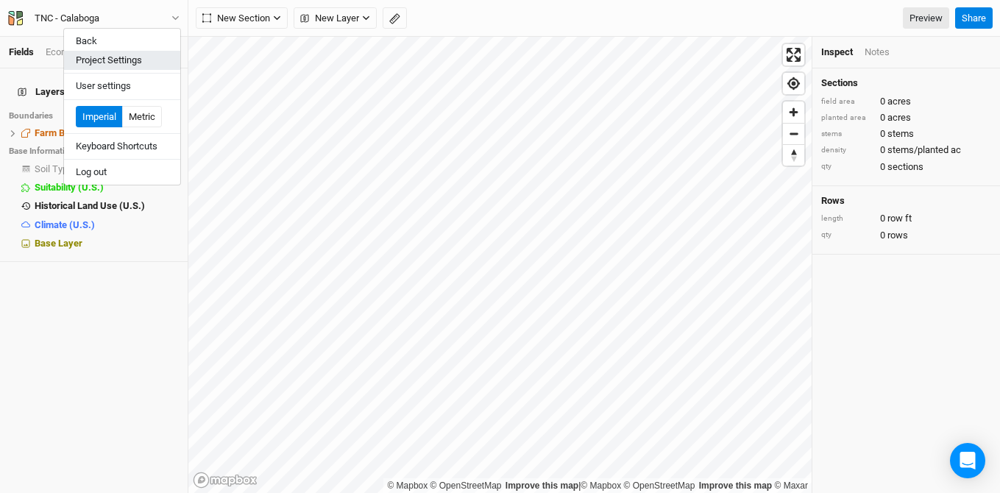
click at [116, 57] on button "Project Settings" at bounding box center [122, 60] width 116 height 19
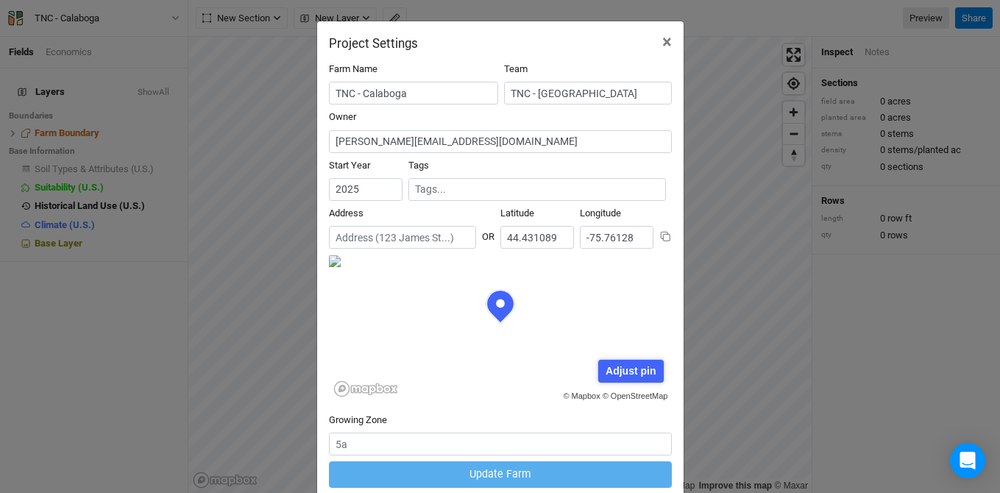
scroll to position [74, 171]
click at [666, 42] on span "×" at bounding box center [667, 42] width 10 height 21
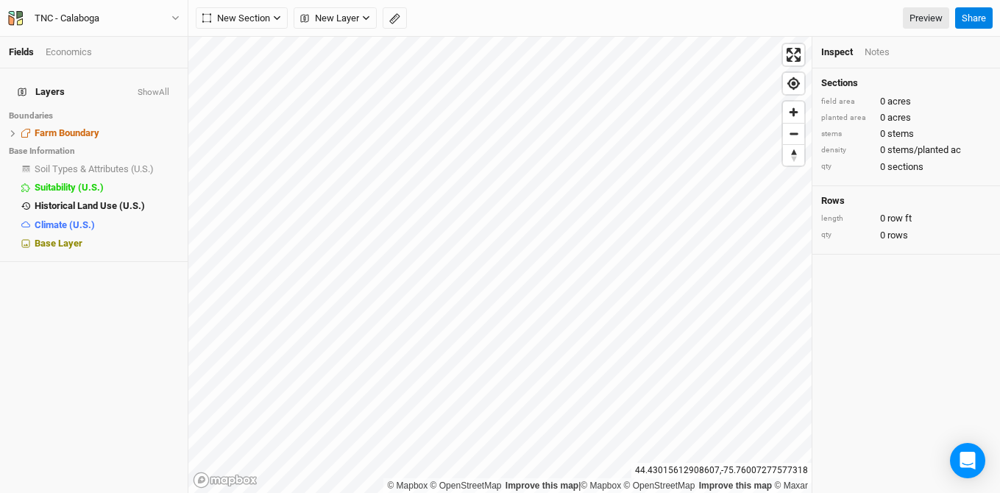
click at [686, 475] on div "© Mapbox © OpenStreetMap Improve this map | © Mapbox © OpenStreetMap Improve th…" at bounding box center [499, 265] width 623 height 456
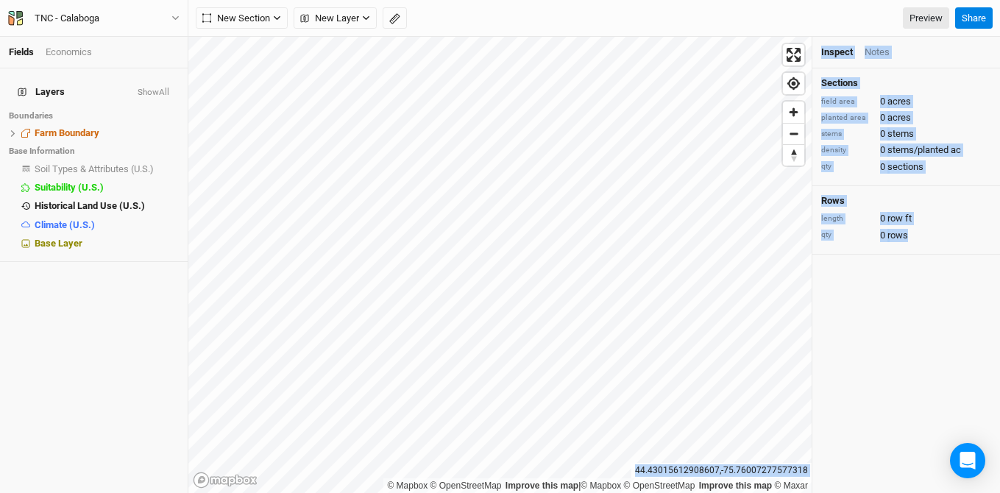
drag, startPoint x: 640, startPoint y: 468, endPoint x: 893, endPoint y: 483, distance: 252.8
click at [893, 483] on div "© Mapbox © OpenStreetMap Improve this map | © Mapbox © OpenStreetMap Improve th…" at bounding box center [594, 265] width 812 height 456
click at [728, 469] on div "44.43051100969458 , -75.75940699232073" at bounding box center [721, 470] width 180 height 15
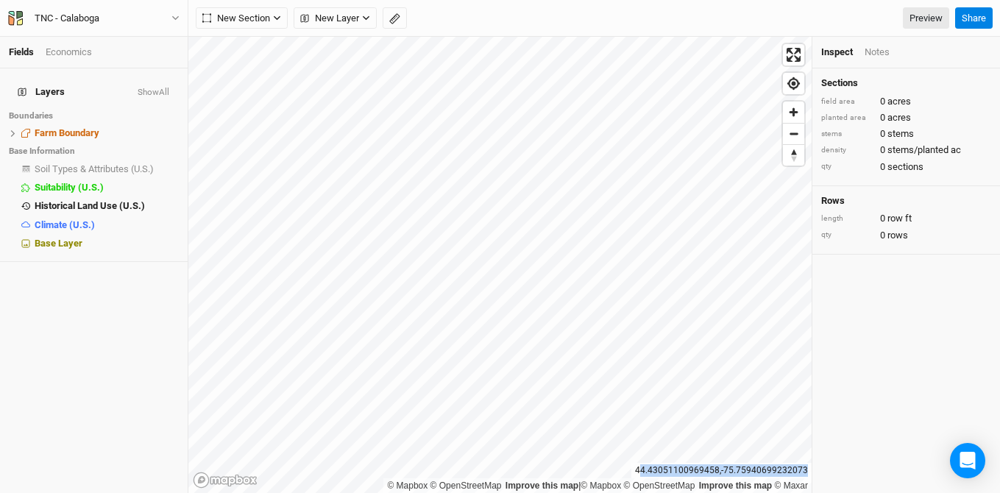
drag, startPoint x: 806, startPoint y: 469, endPoint x: 643, endPoint y: 465, distance: 163.4
click at [643, 465] on div "44.43051100969458 , -75.75940699232073" at bounding box center [721, 470] width 180 height 15
click at [739, 466] on div "44.43031181134887 , -75.76157421720495" at bounding box center [721, 470] width 180 height 15
drag, startPoint x: 809, startPoint y: 469, endPoint x: 639, endPoint y: 470, distance: 170.0
click at [639, 470] on div "44.43031181134887 , -75.76157421720495" at bounding box center [721, 470] width 180 height 15
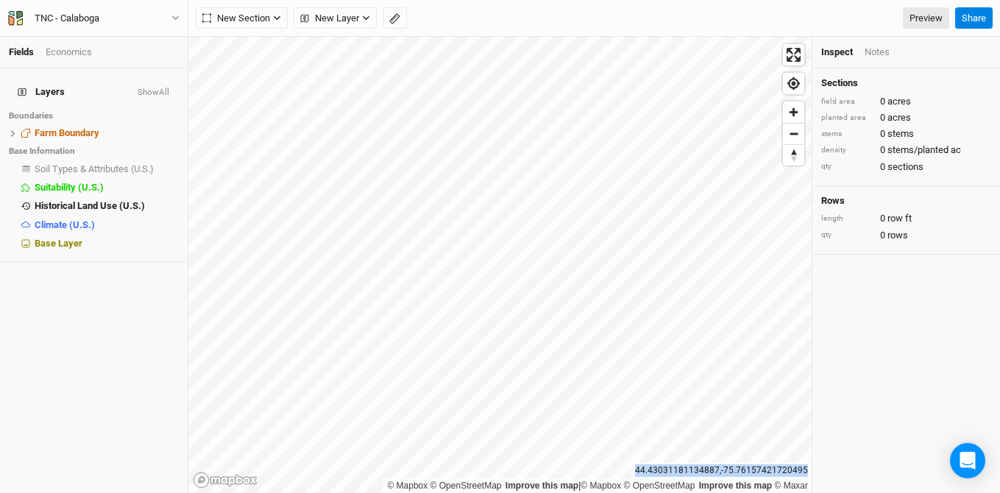
copy div "44.43031181134887 , -75.76157421720495"
click at [19, 24] on icon "button" at bounding box center [20, 21] width 6 height 7
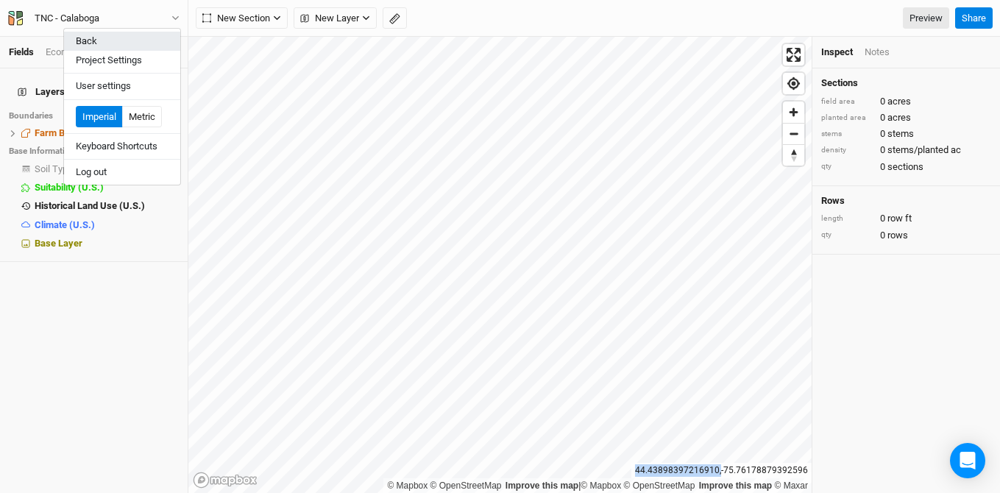
click at [100, 40] on button "Back" at bounding box center [122, 41] width 116 height 19
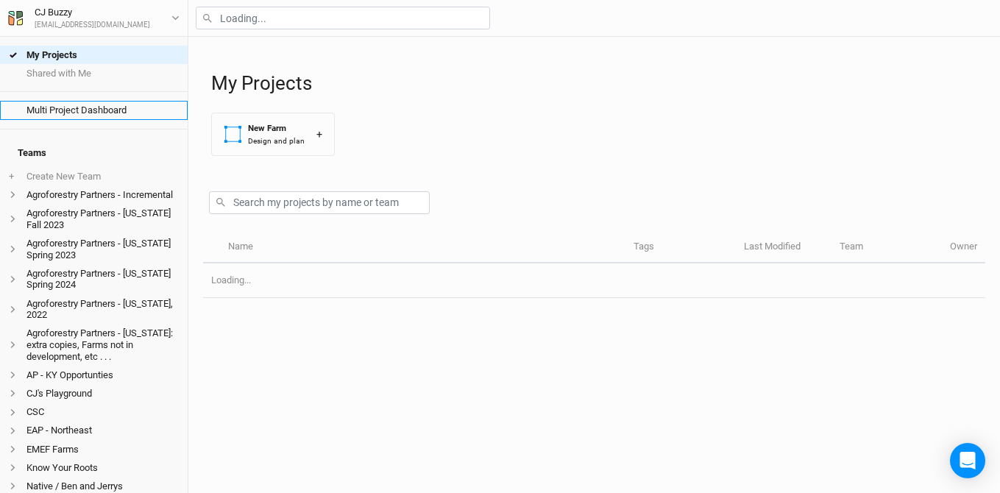
click at [51, 107] on link "Multi Project Dashboard" at bounding box center [94, 110] width 188 height 18
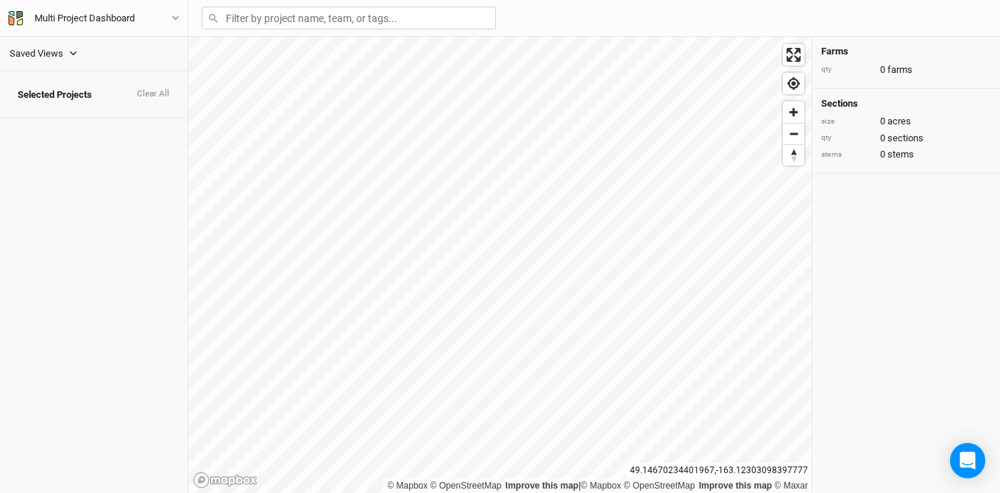
click at [49, 52] on div "Saved Views" at bounding box center [37, 53] width 54 height 15
click at [51, 109] on div "TNC [GEOGRAPHIC_DATA] Reforestation" at bounding box center [98, 115] width 152 height 12
